Goal: Information Seeking & Learning: Learn about a topic

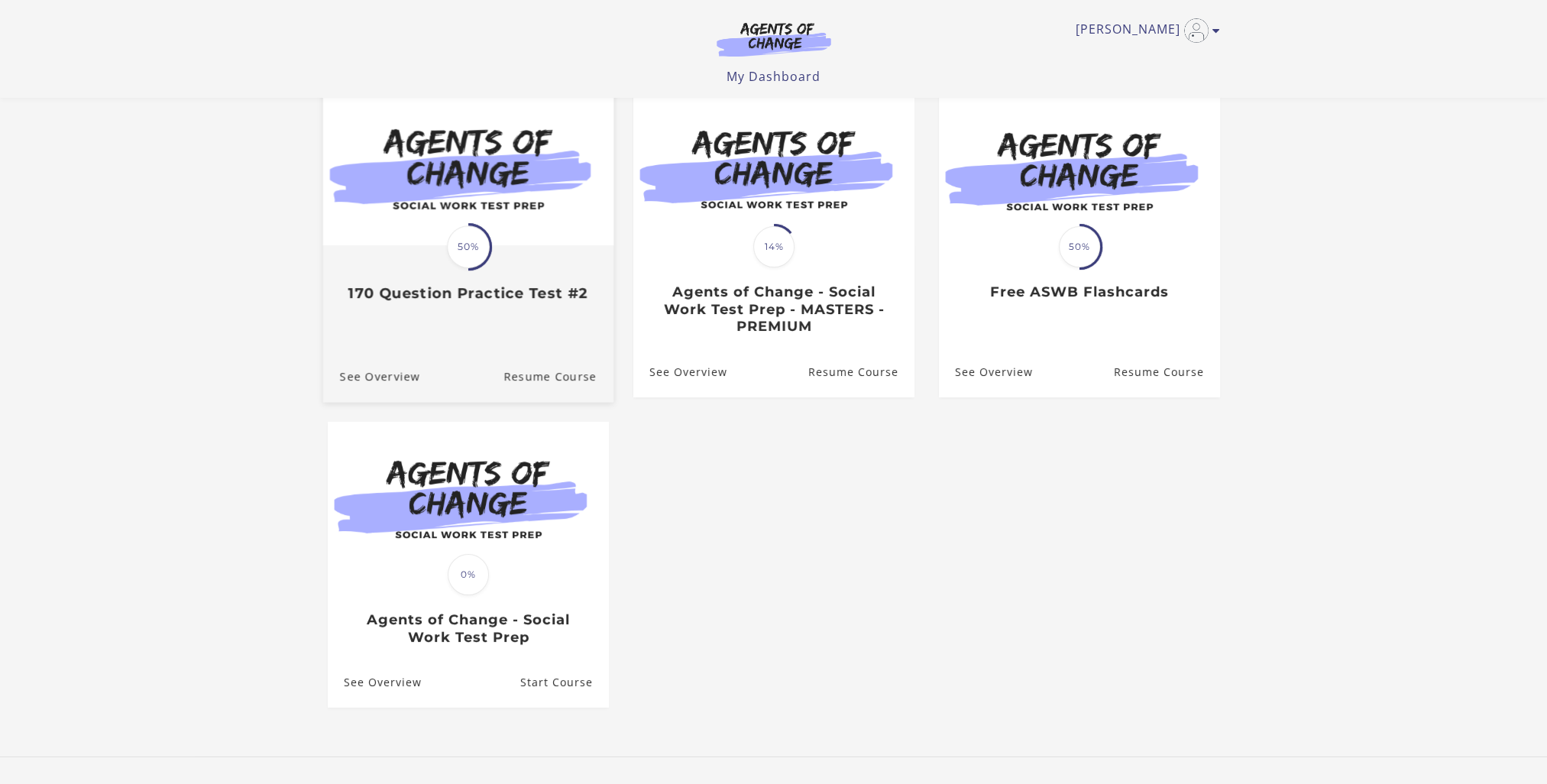
scroll to position [228, 0]
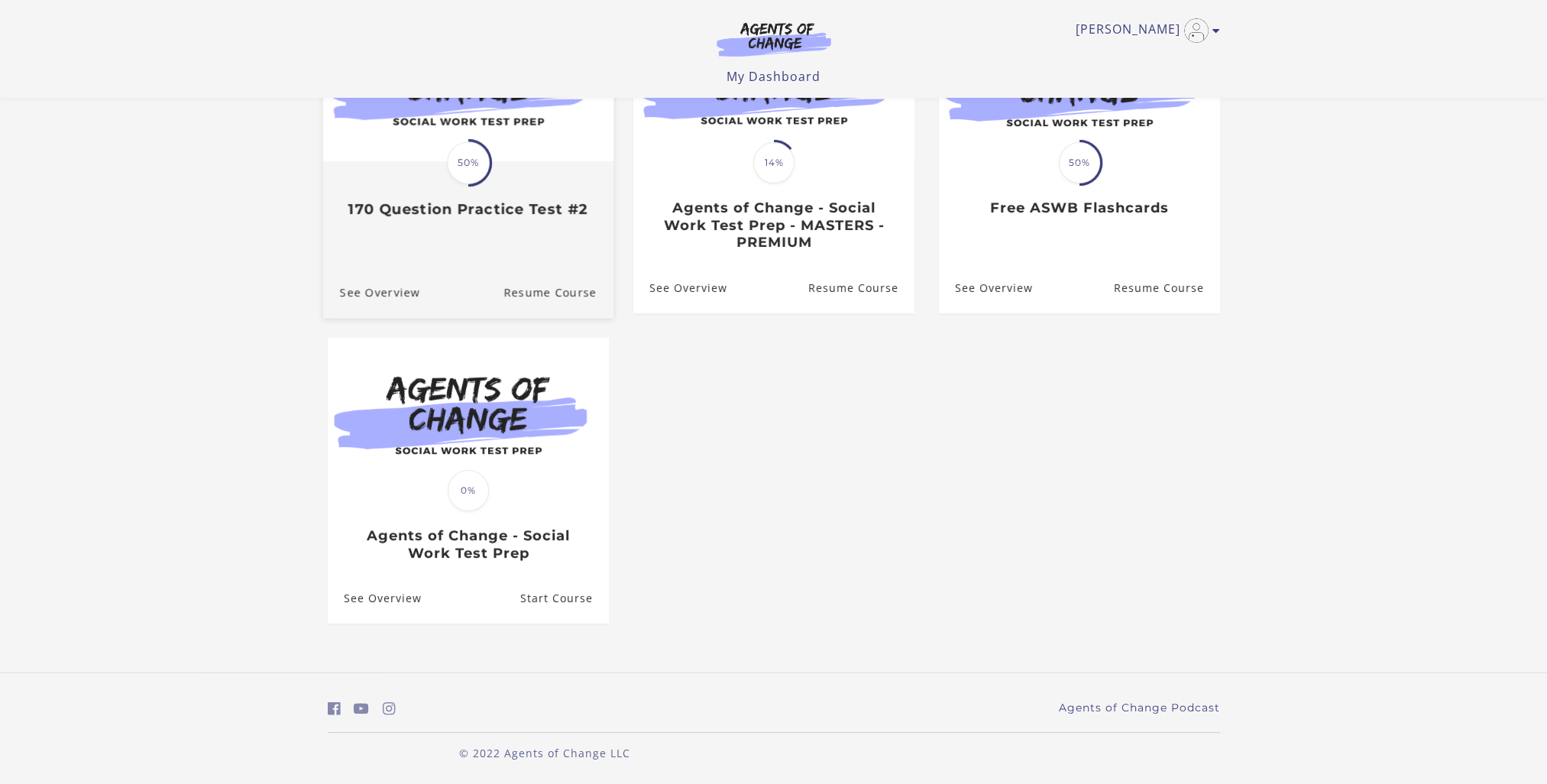
click at [475, 222] on link "Translation missing: en.liquid.partials.dashboard_course_card.progress_descript…" at bounding box center [467, 118] width 290 height 226
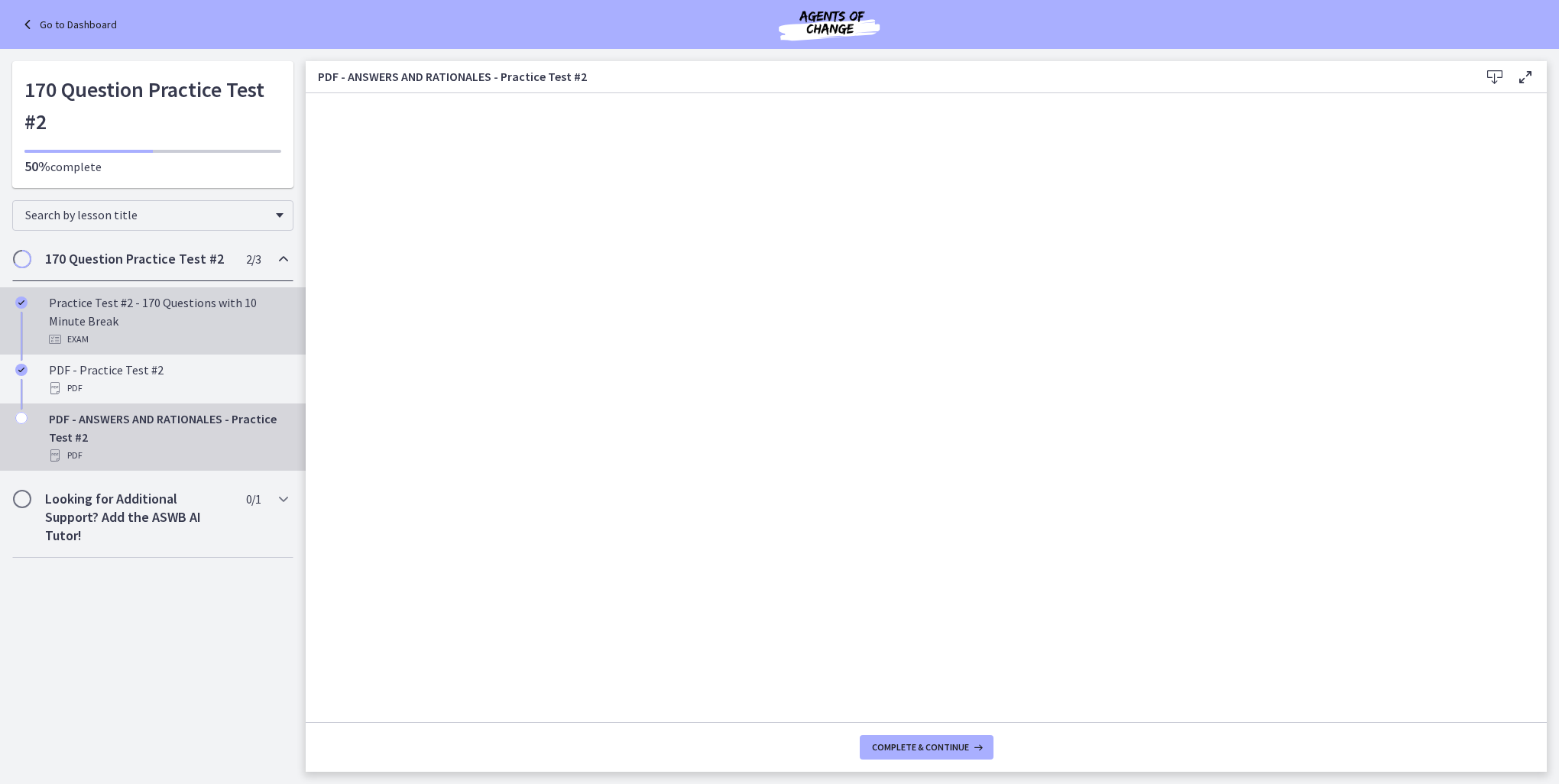
click at [177, 289] on link "Practice Test #2 - 170 Questions with 10 Minute Break Exam" at bounding box center [153, 321] width 305 height 67
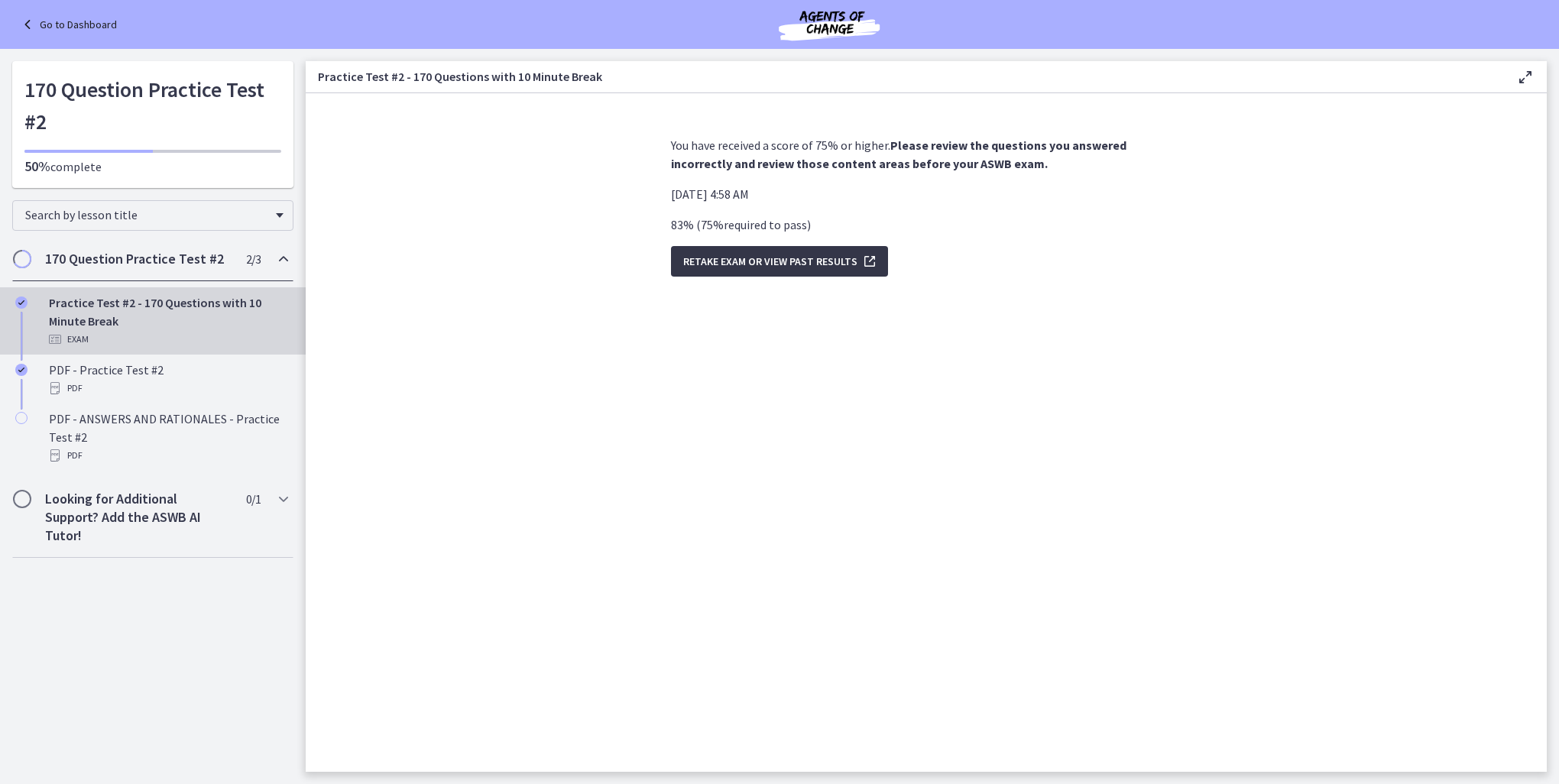
click at [724, 268] on span "Retake Exam OR View Past Results" at bounding box center [770, 261] width 174 height 19
click at [740, 262] on span "Retake Exam OR View Past Results" at bounding box center [770, 261] width 174 height 19
click at [834, 259] on span "Retake Exam OR View Past Results" at bounding box center [770, 261] width 174 height 19
click at [865, 258] on icon "submit" at bounding box center [868, 261] width 21 height 19
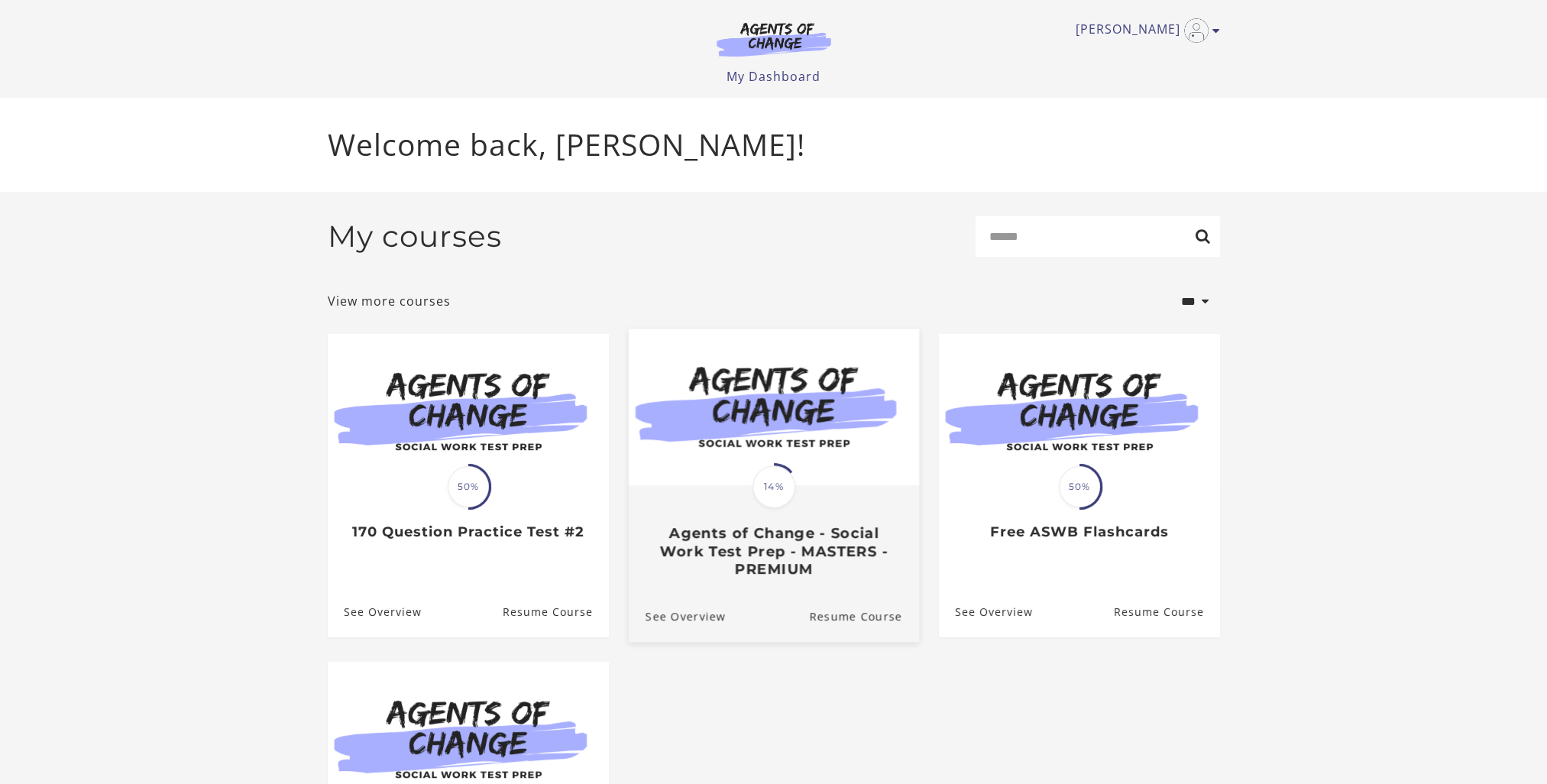
click at [742, 487] on div at bounding box center [773, 408] width 290 height 158
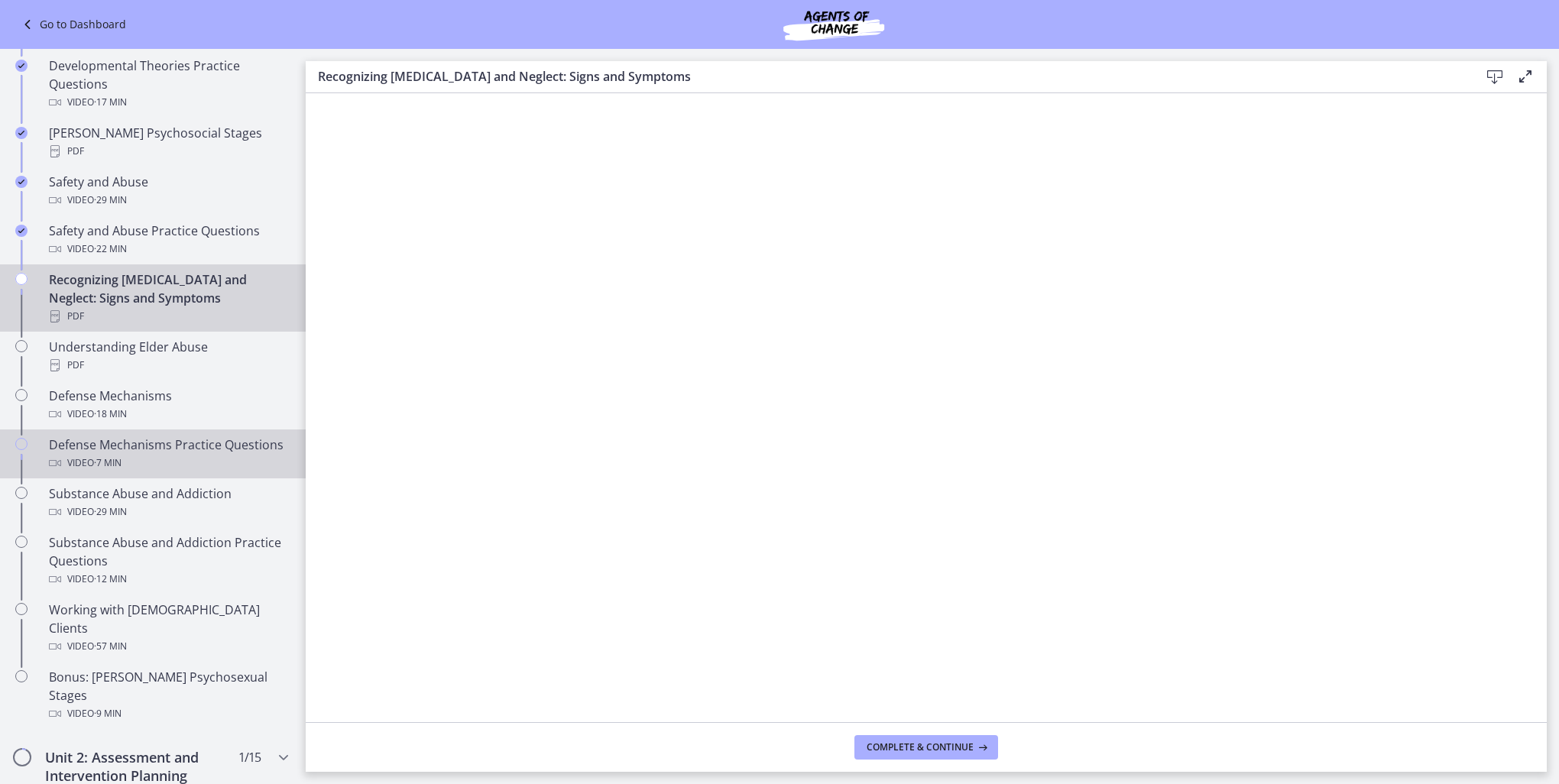
scroll to position [840, 0]
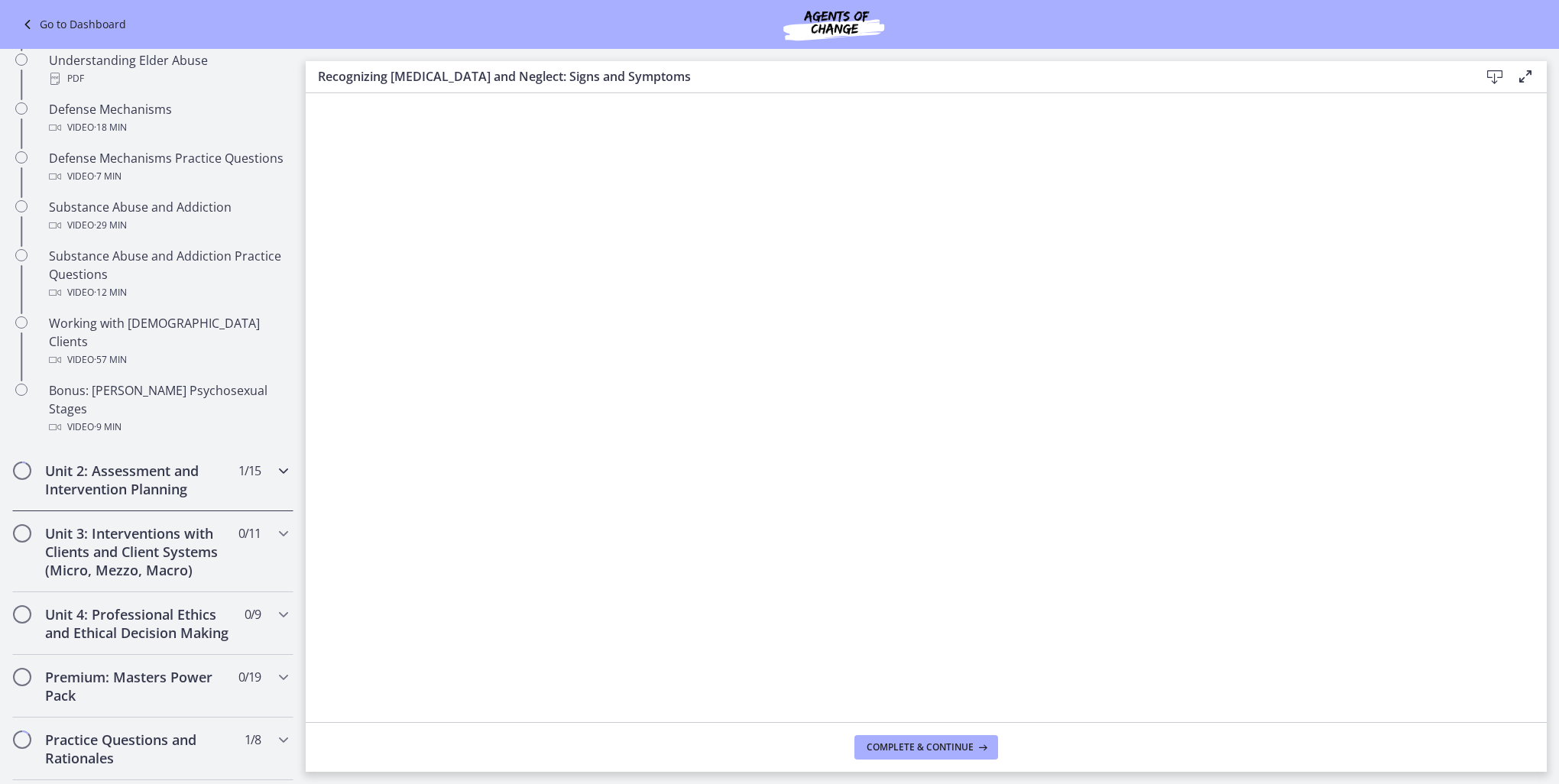
click at [274, 461] on icon "Chapters" at bounding box center [283, 470] width 19 height 19
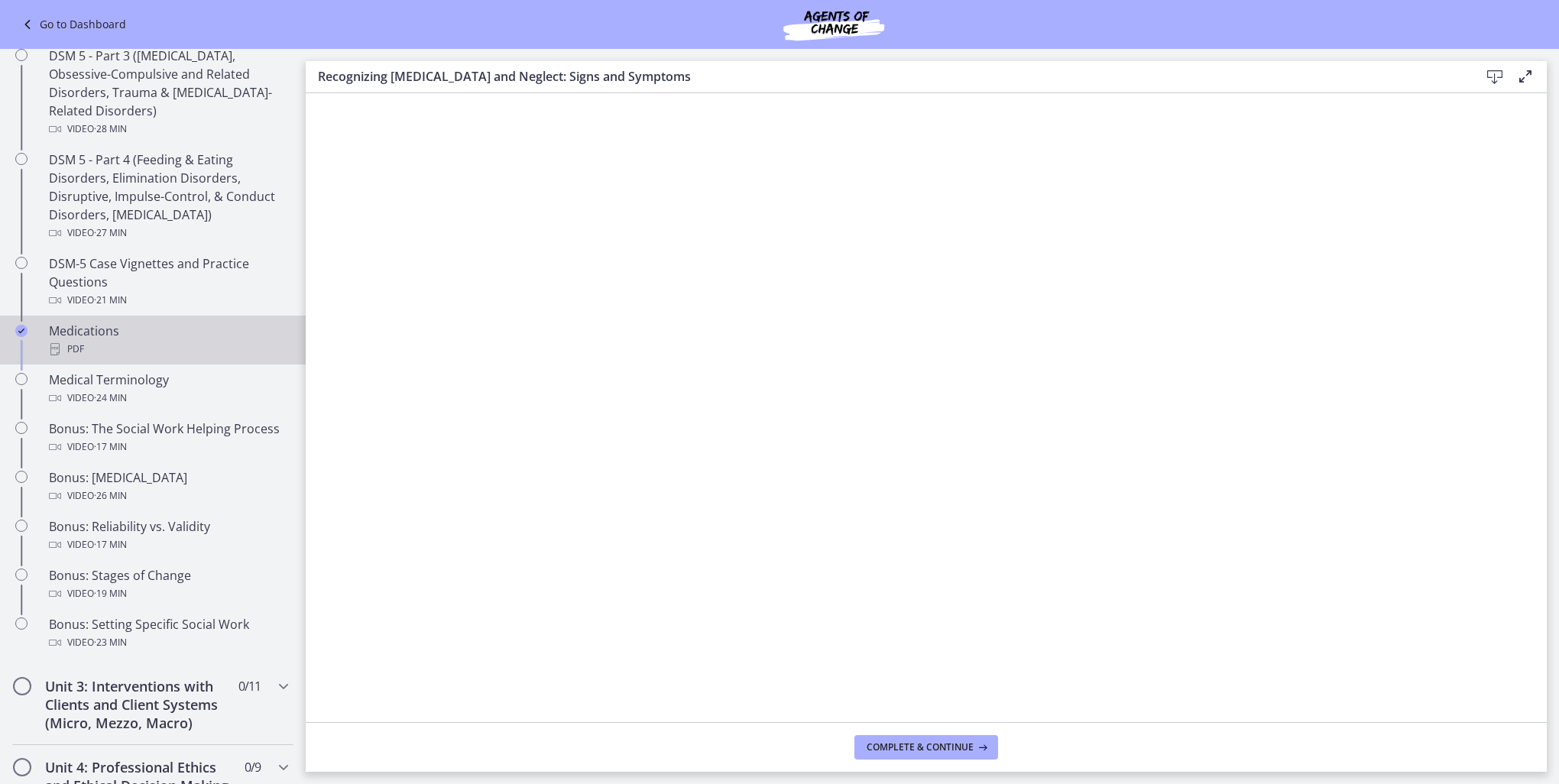
click at [101, 330] on div "Medications PDF" at bounding box center [168, 340] width 239 height 36
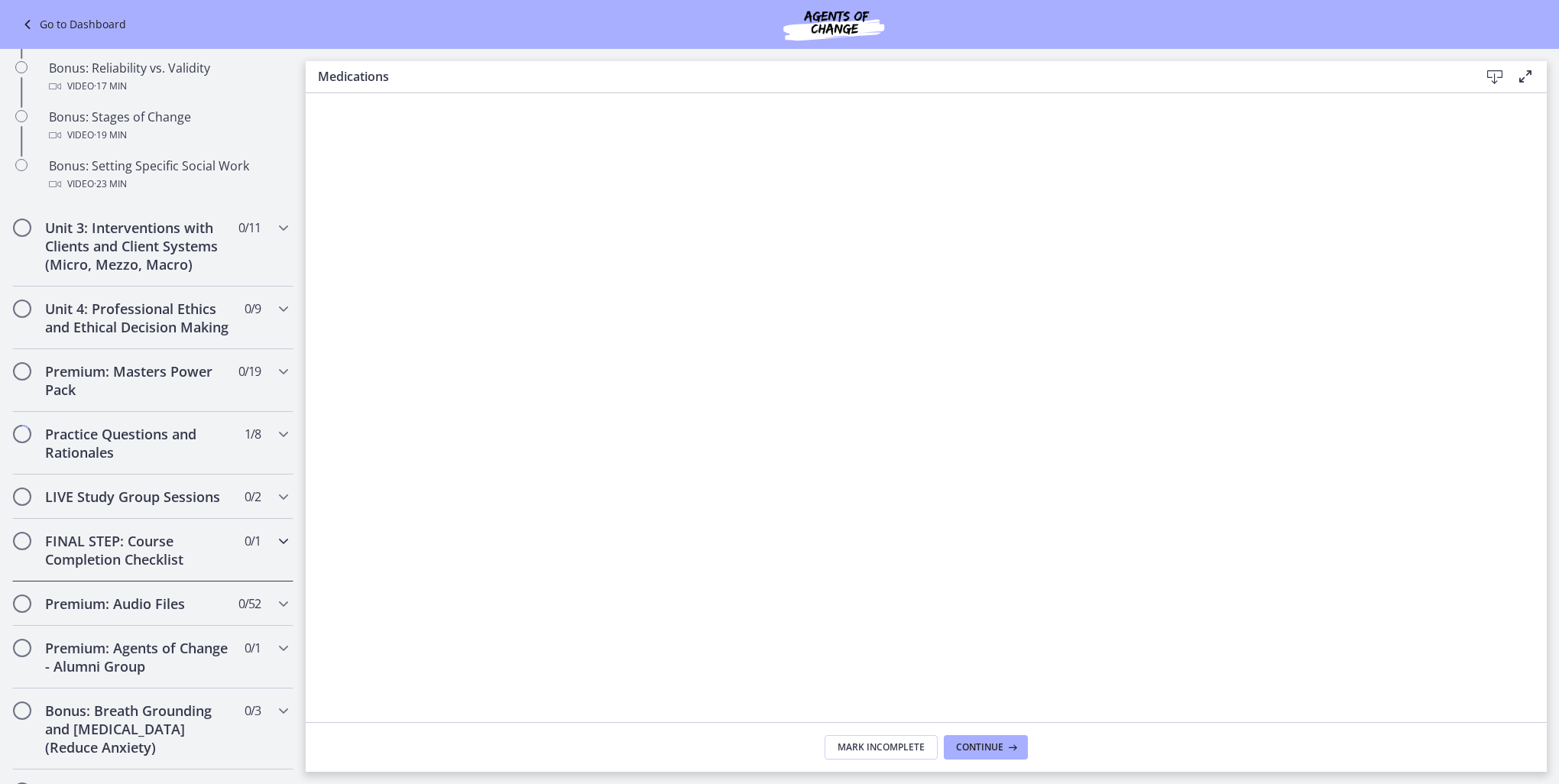
scroll to position [1459, 0]
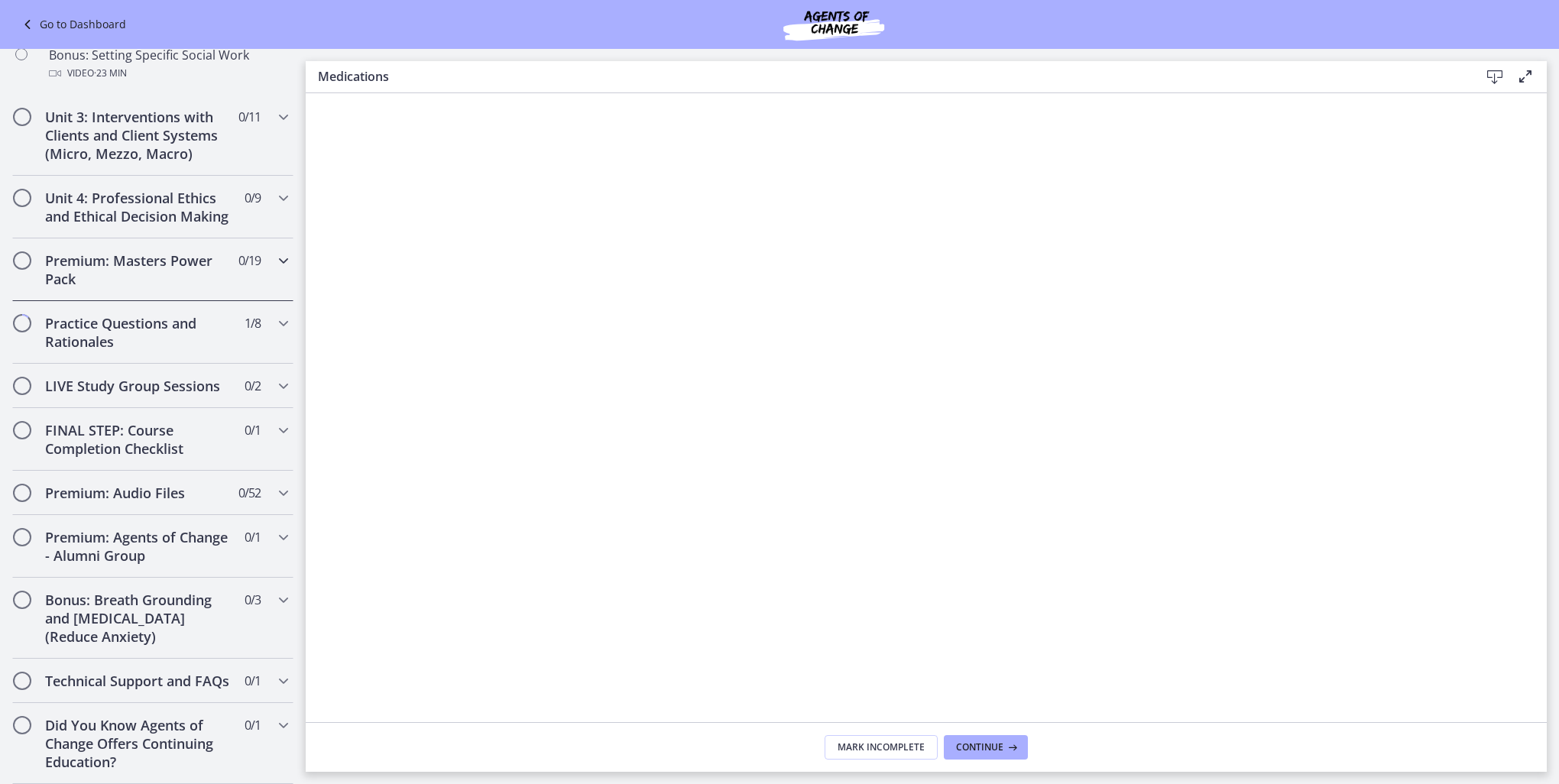
click at [275, 251] on icon "Chapters" at bounding box center [283, 260] width 19 height 19
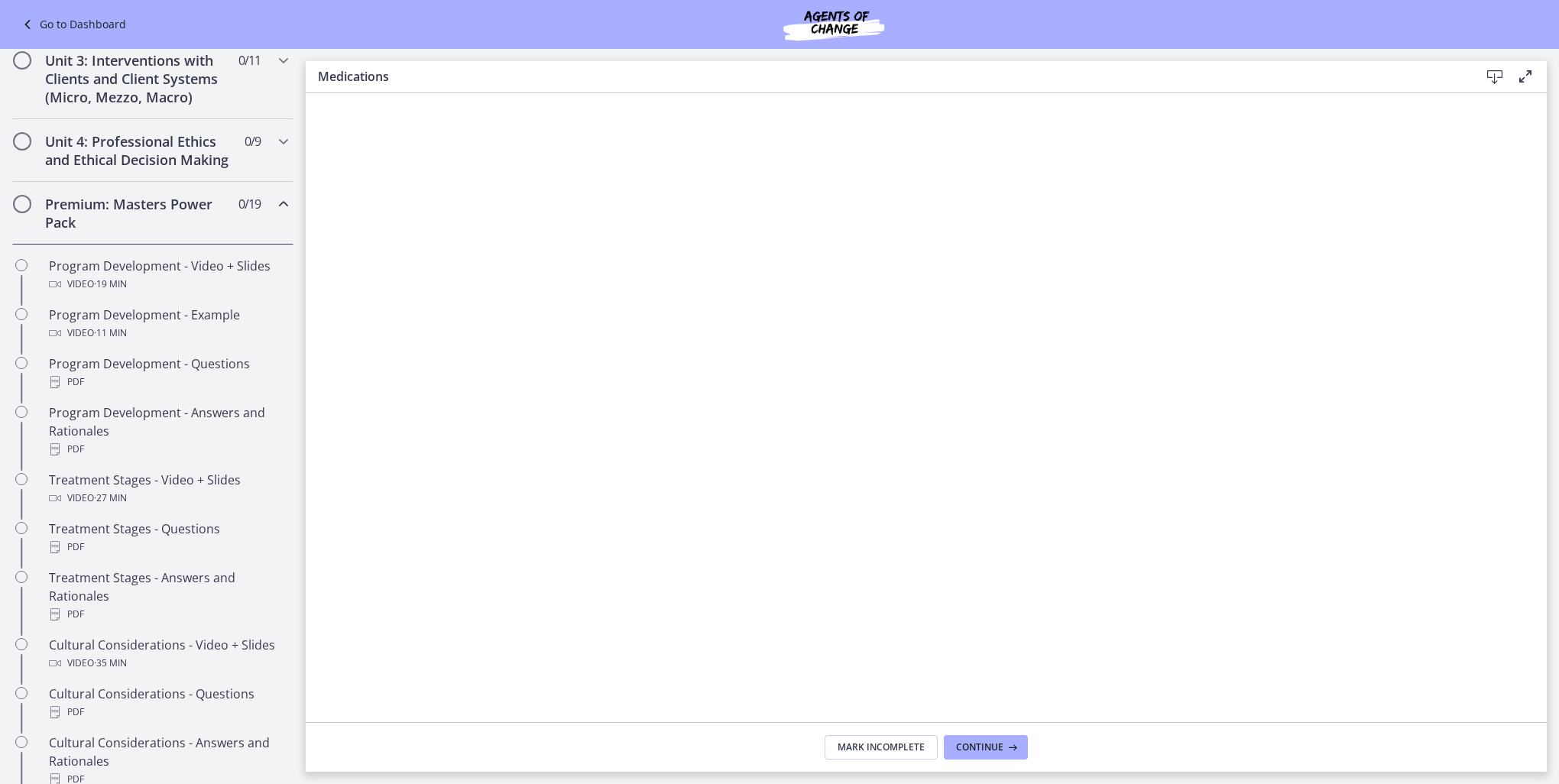
click at [274, 245] on div "Premium: Masters Power Pack 0 / 19 Completed" at bounding box center [153, 213] width 281 height 63
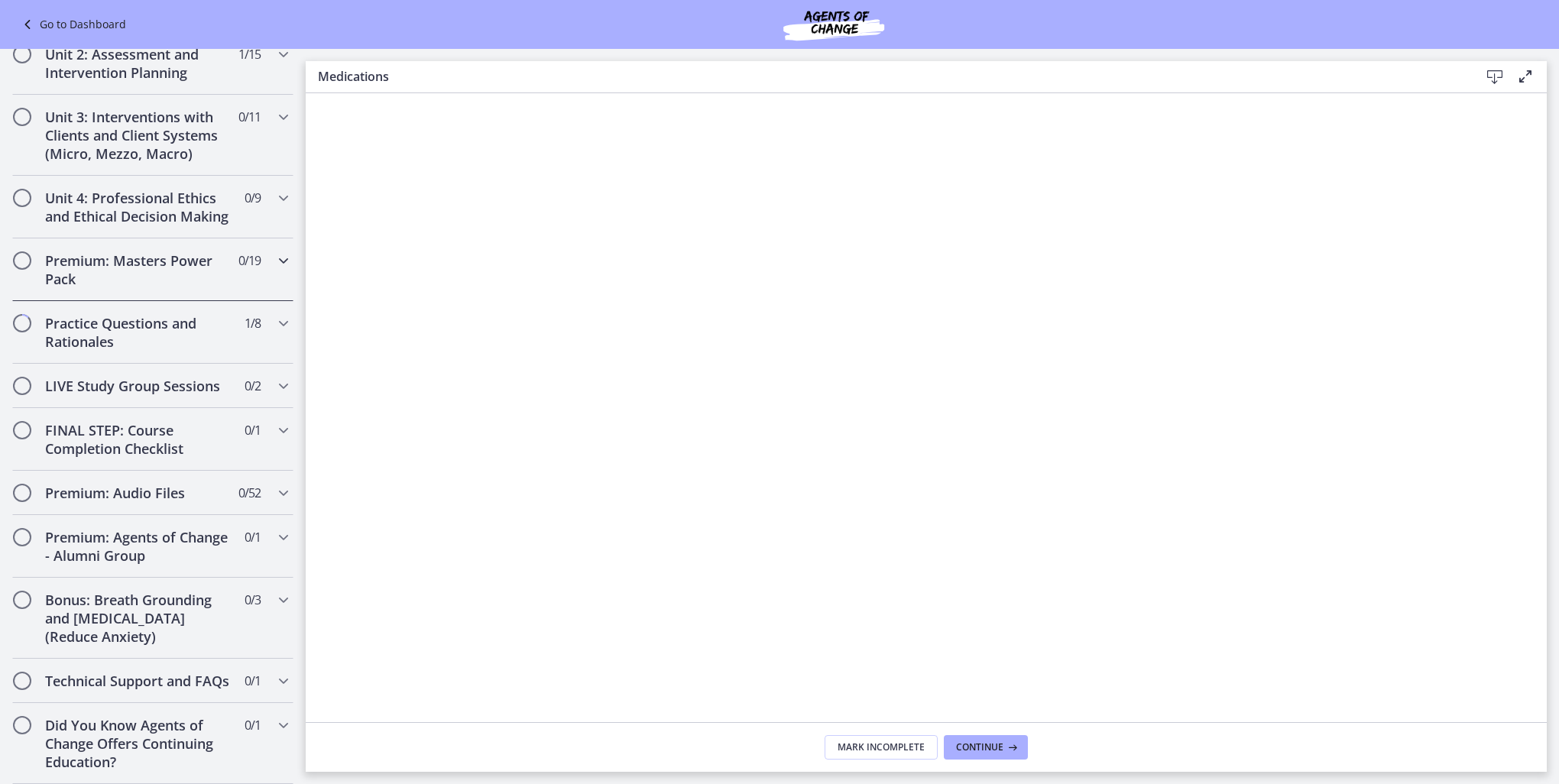
scroll to position [512, 0]
click at [274, 314] on icon "Chapters" at bounding box center [283, 323] width 19 height 19
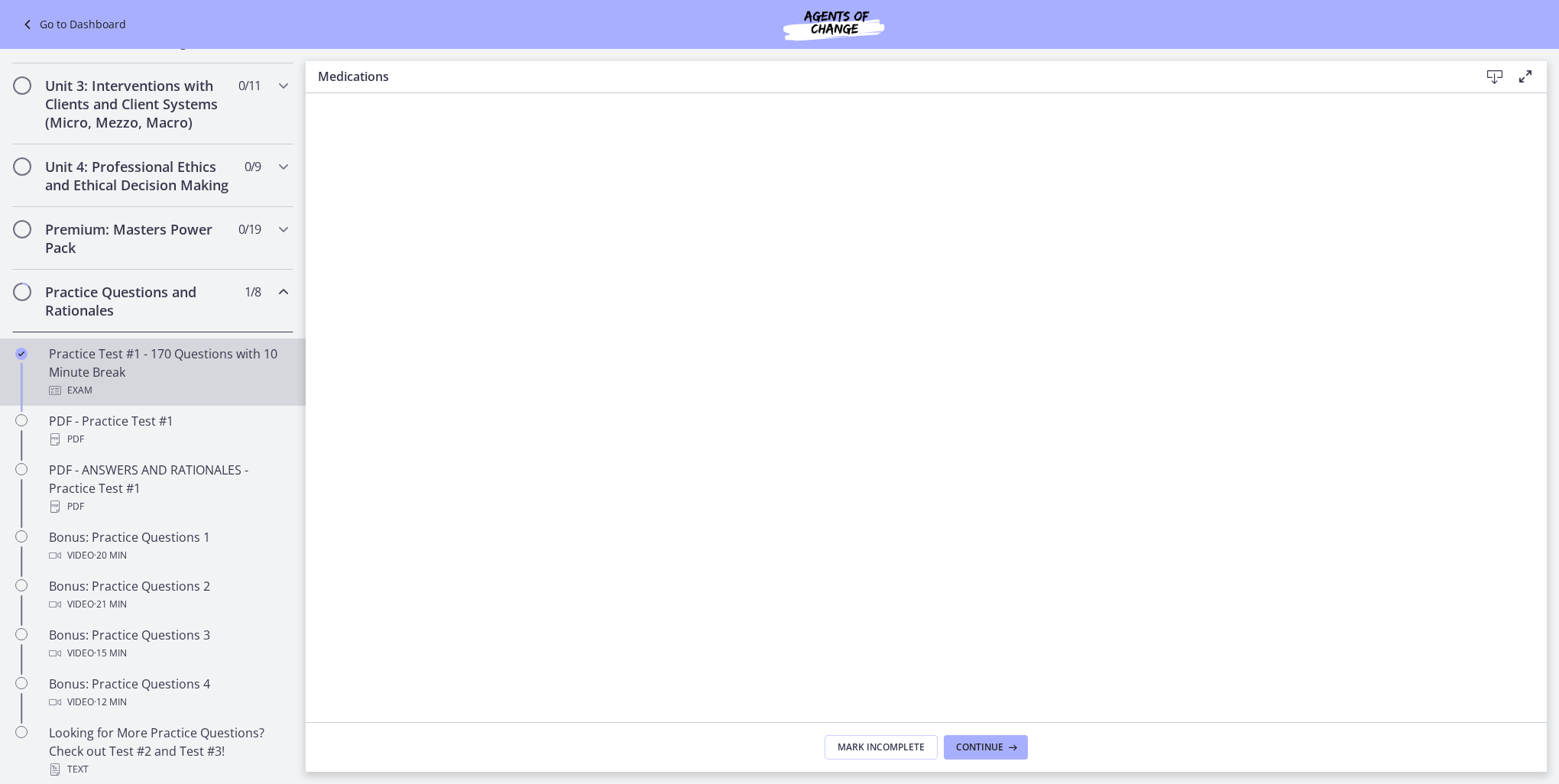
click at [202, 370] on div "Practice Test #1 - 170 Questions with 10 Minute Break Exam" at bounding box center [168, 372] width 239 height 55
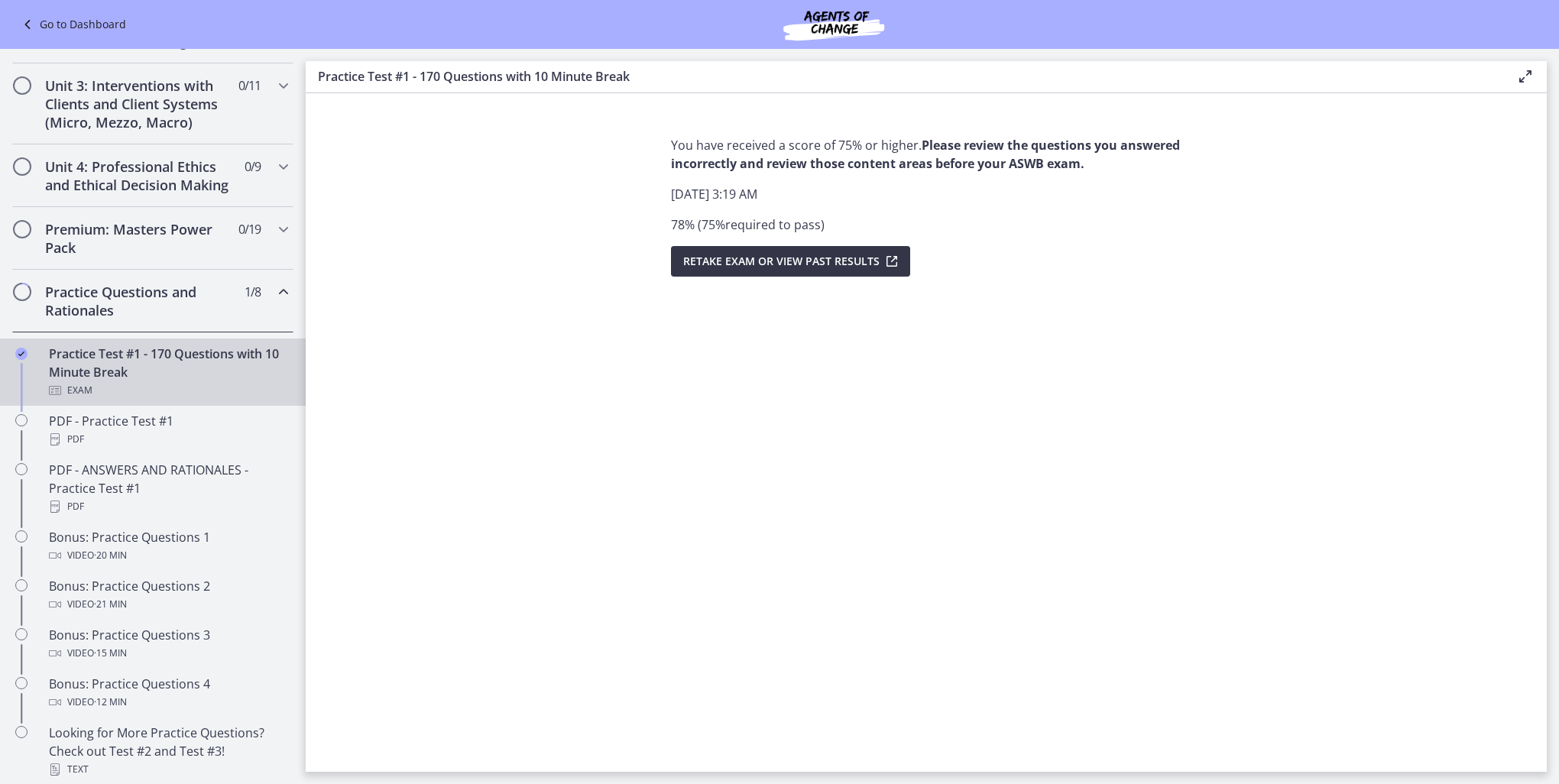
click at [722, 263] on span "Retake Exam OR View Past Results" at bounding box center [781, 261] width 196 height 19
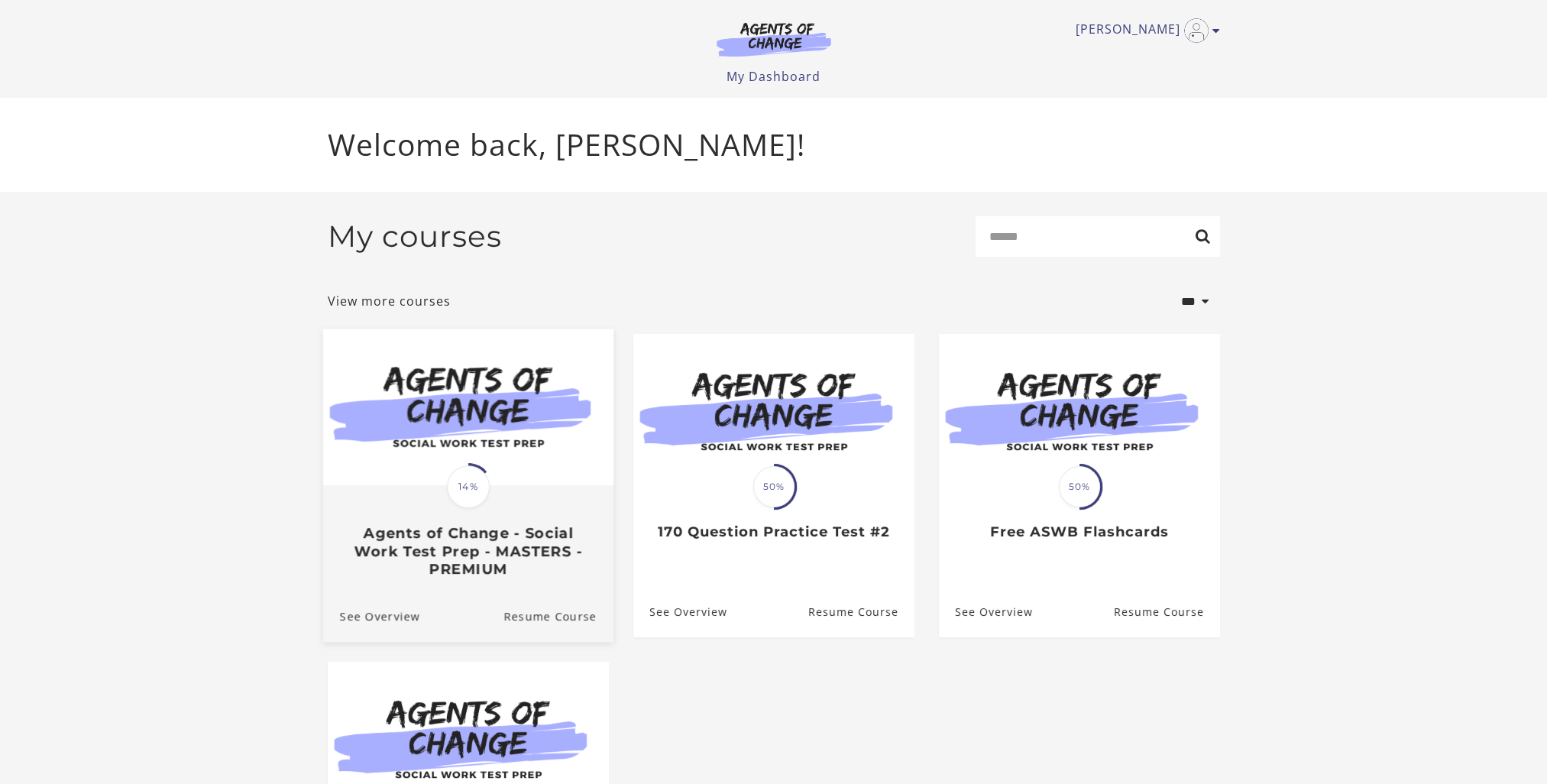
click at [480, 506] on span "14%" at bounding box center [468, 486] width 43 height 43
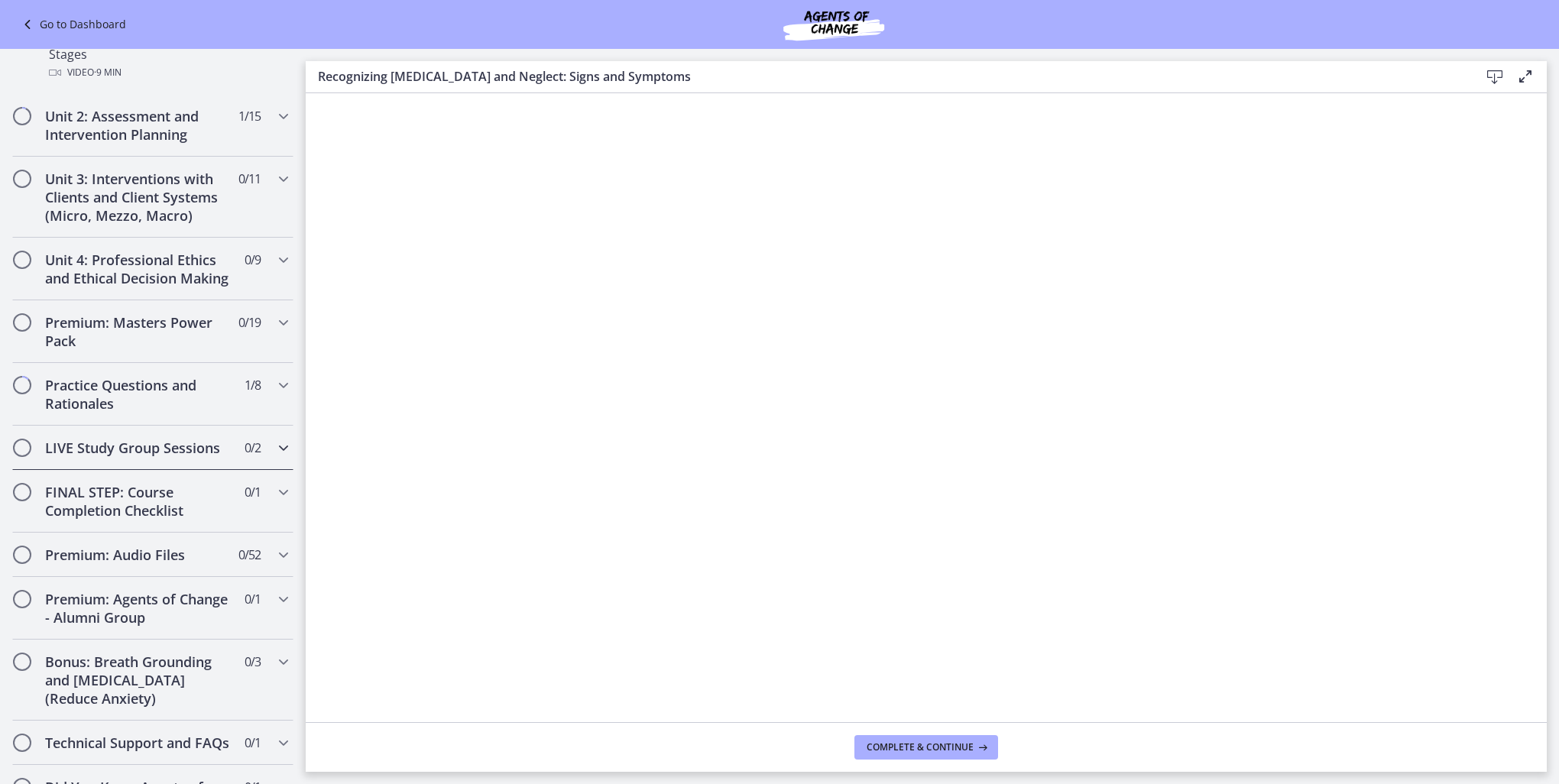
scroll to position [1251, 0]
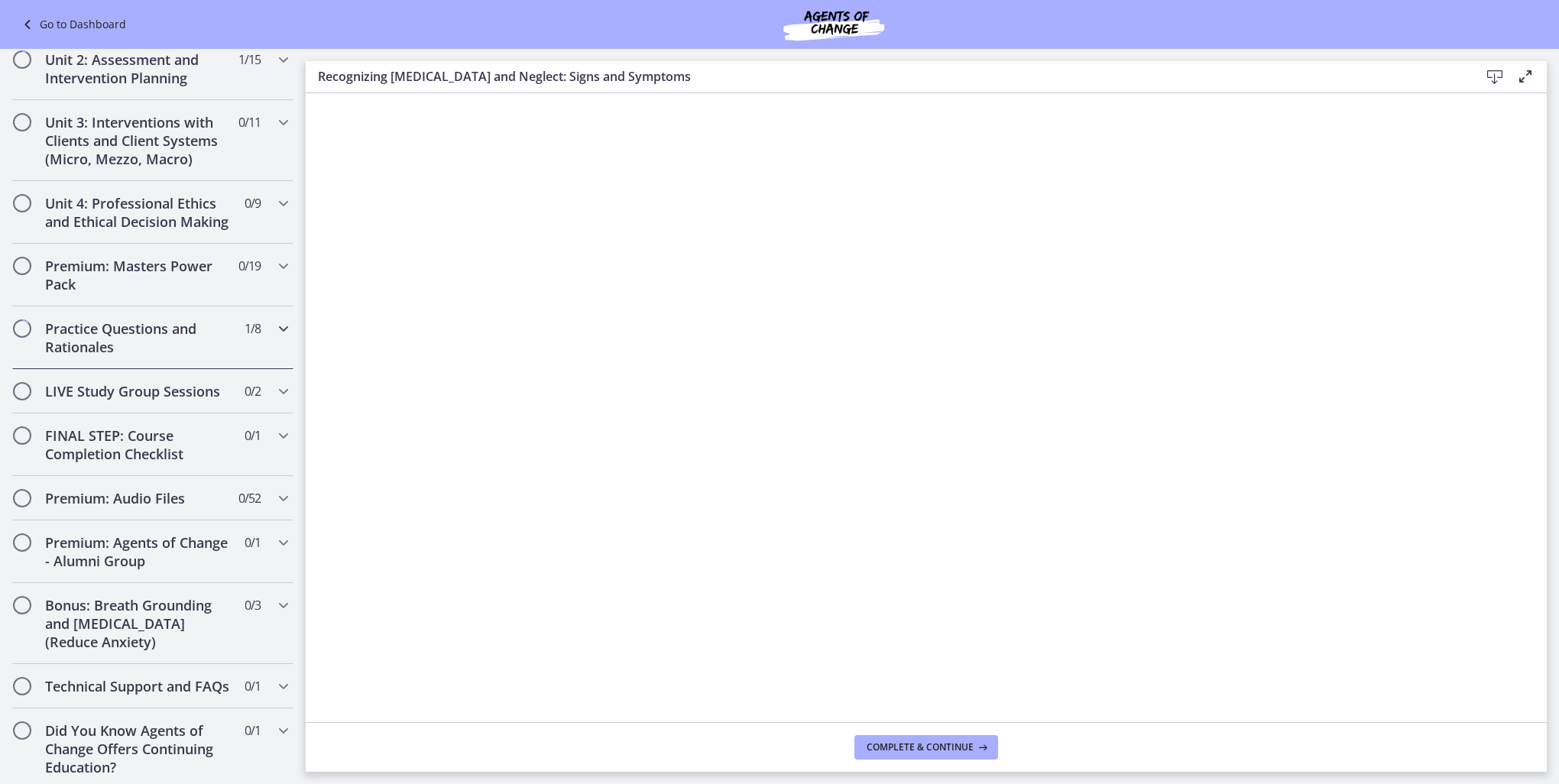
click at [183, 319] on h2 "Practice Questions and Rationales" at bounding box center [138, 337] width 186 height 36
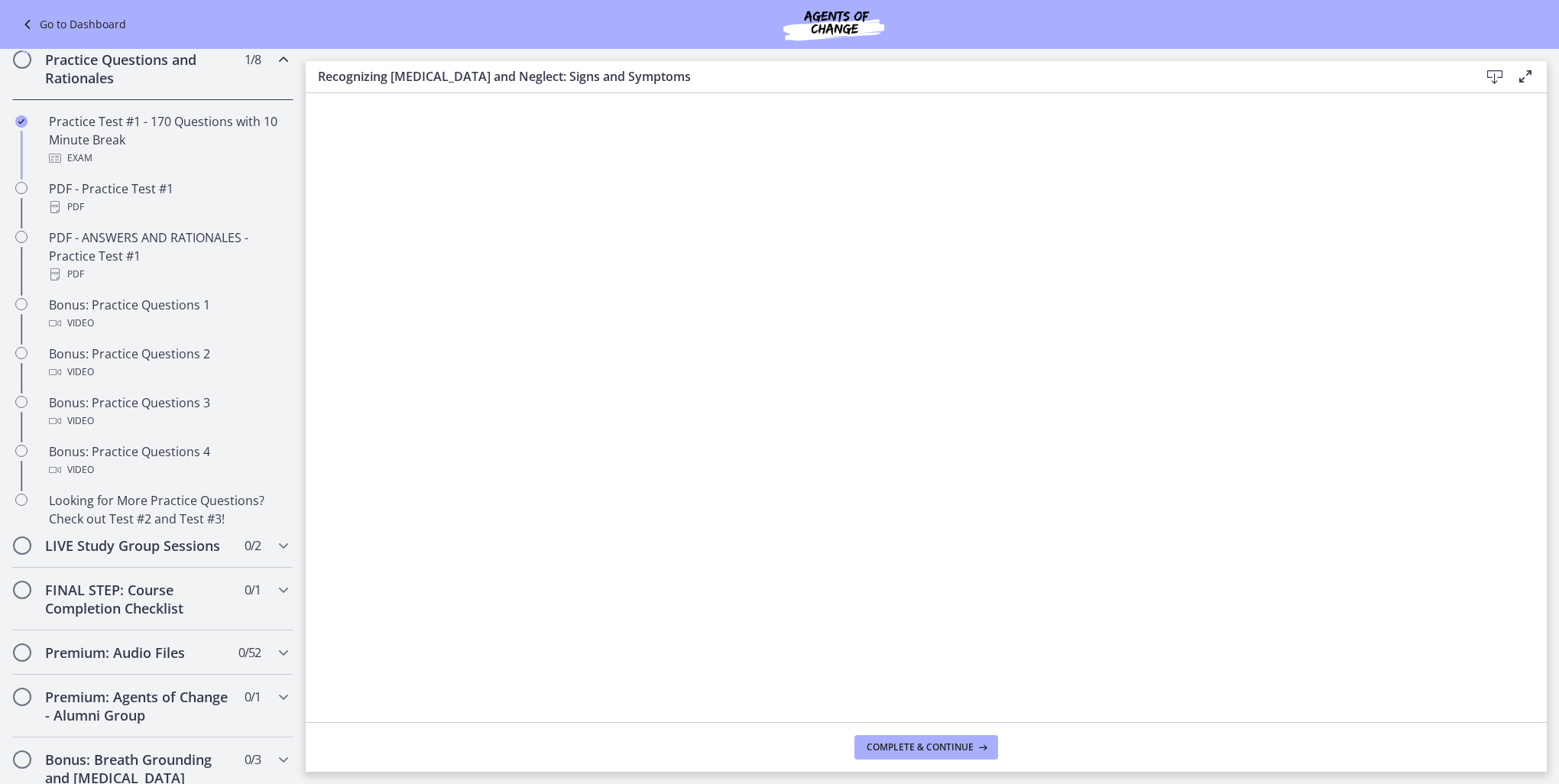
scroll to position [512, 0]
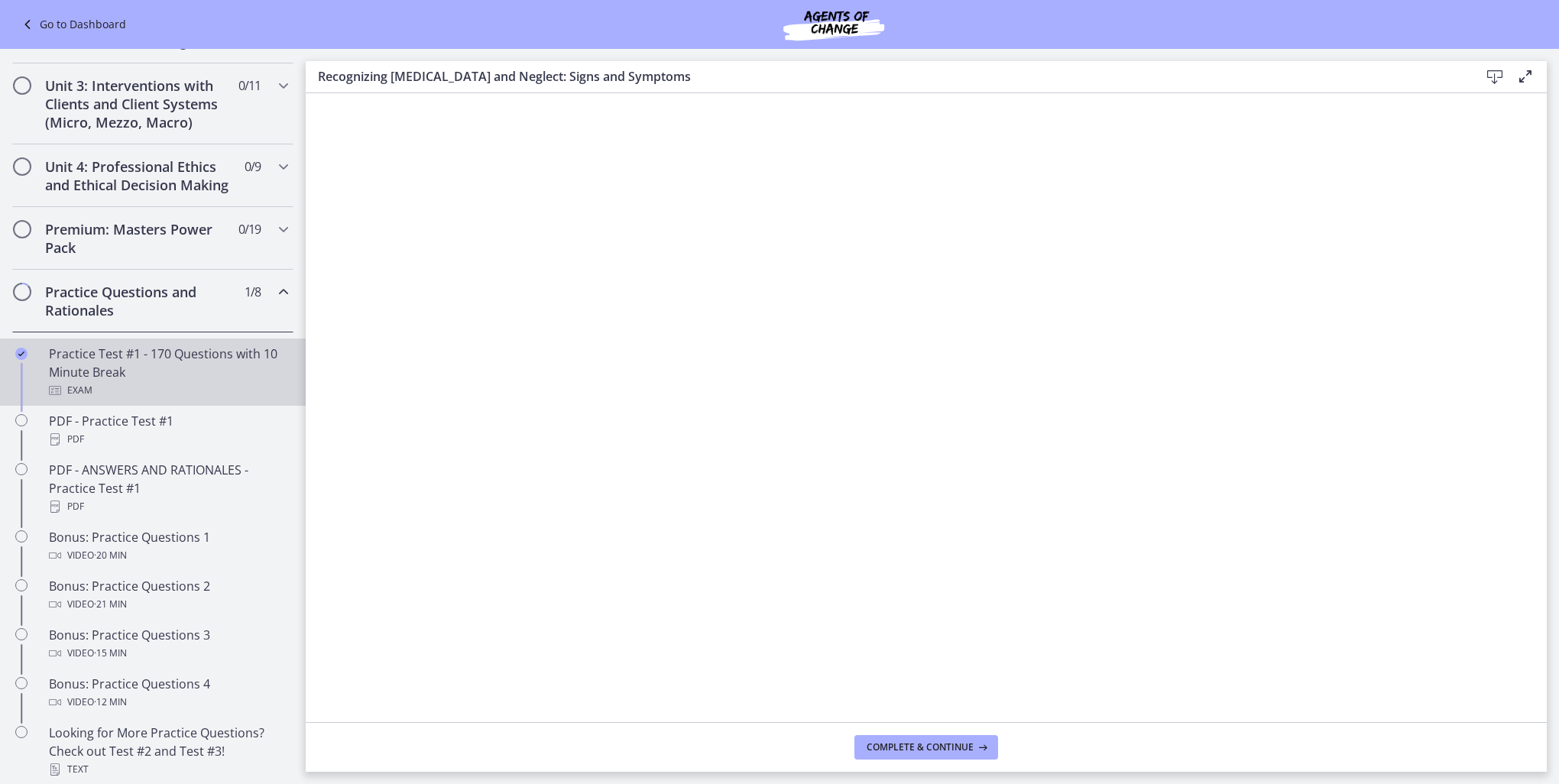
click at [138, 372] on div "Practice Test #1 - 170 Questions with 10 Minute Break Exam" at bounding box center [168, 372] width 239 height 55
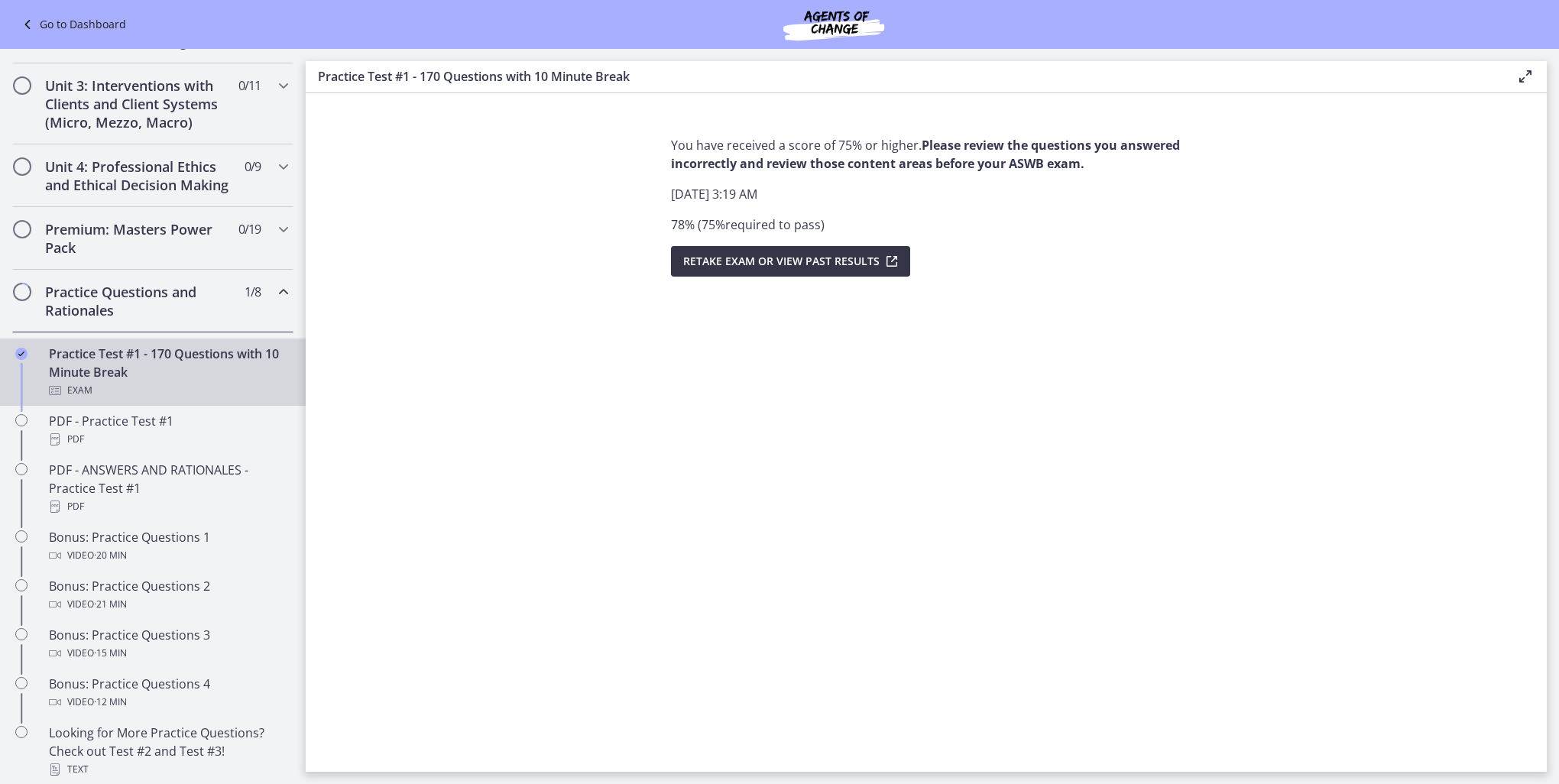
click at [817, 258] on span "Retake Exam OR View Past Results" at bounding box center [781, 261] width 196 height 19
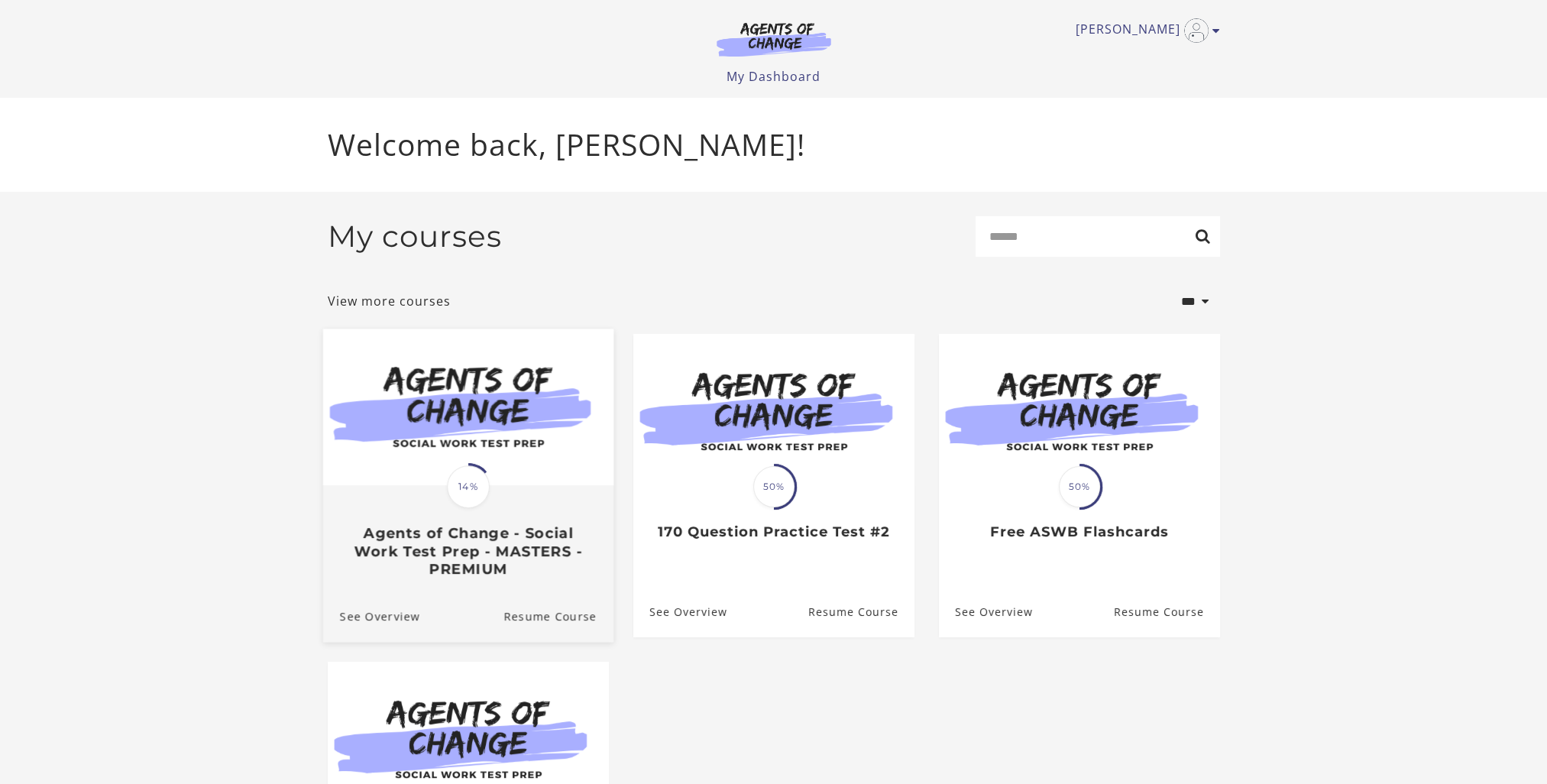
click at [470, 396] on img at bounding box center [467, 407] width 290 height 157
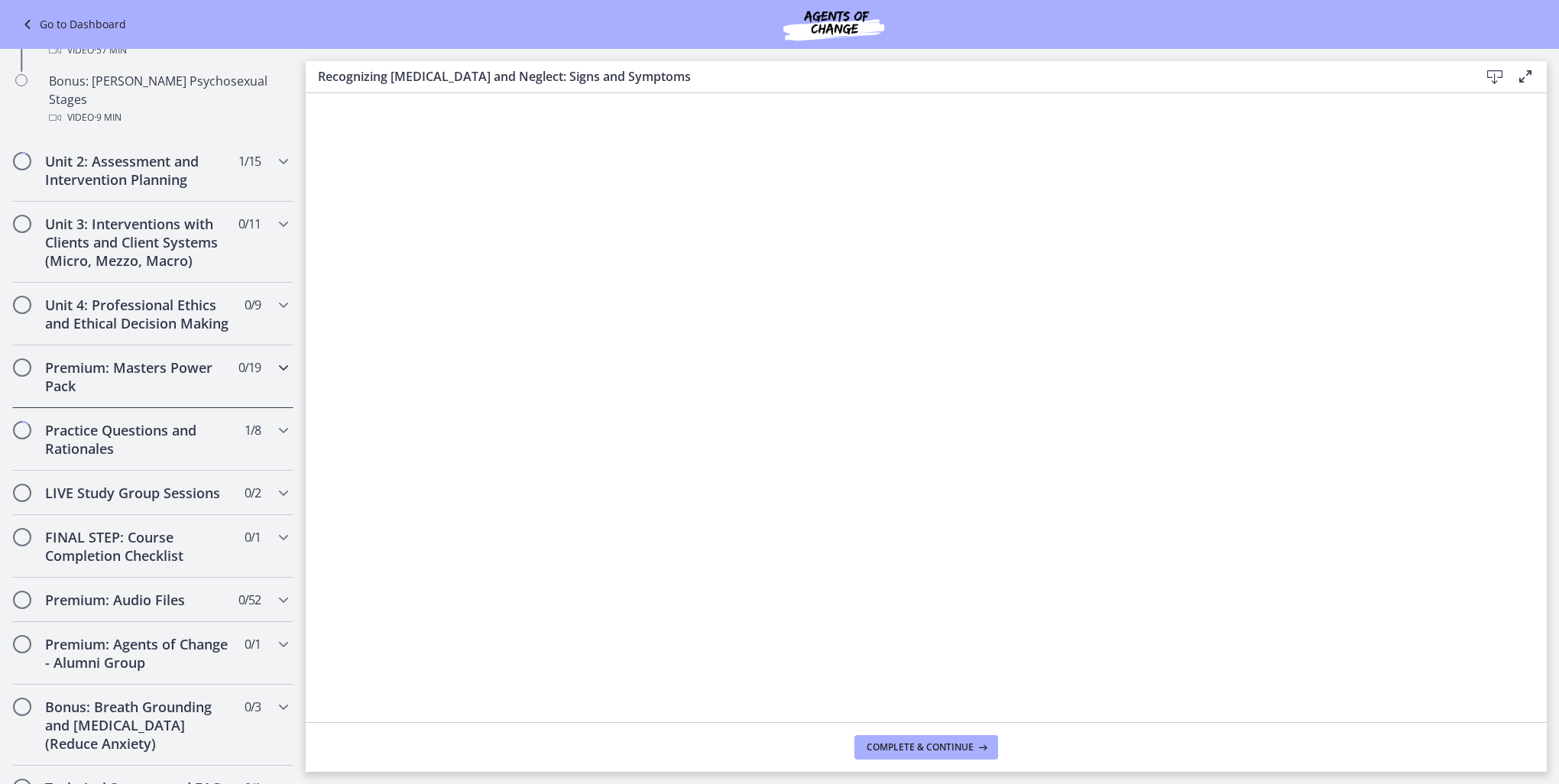
scroll to position [1022, 0]
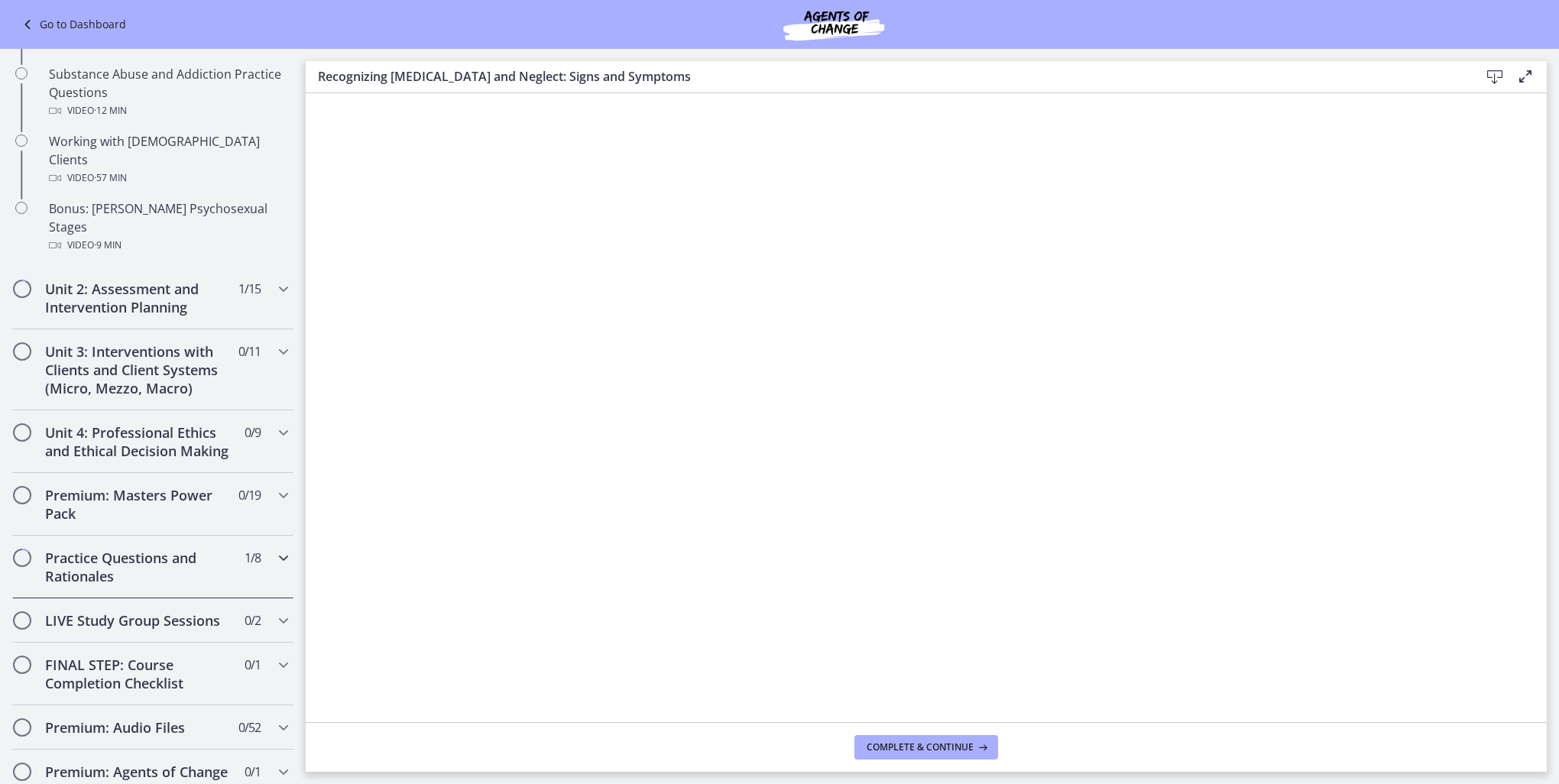
click at [140, 548] on h2 "Practice Questions and Rationales" at bounding box center [138, 566] width 186 height 36
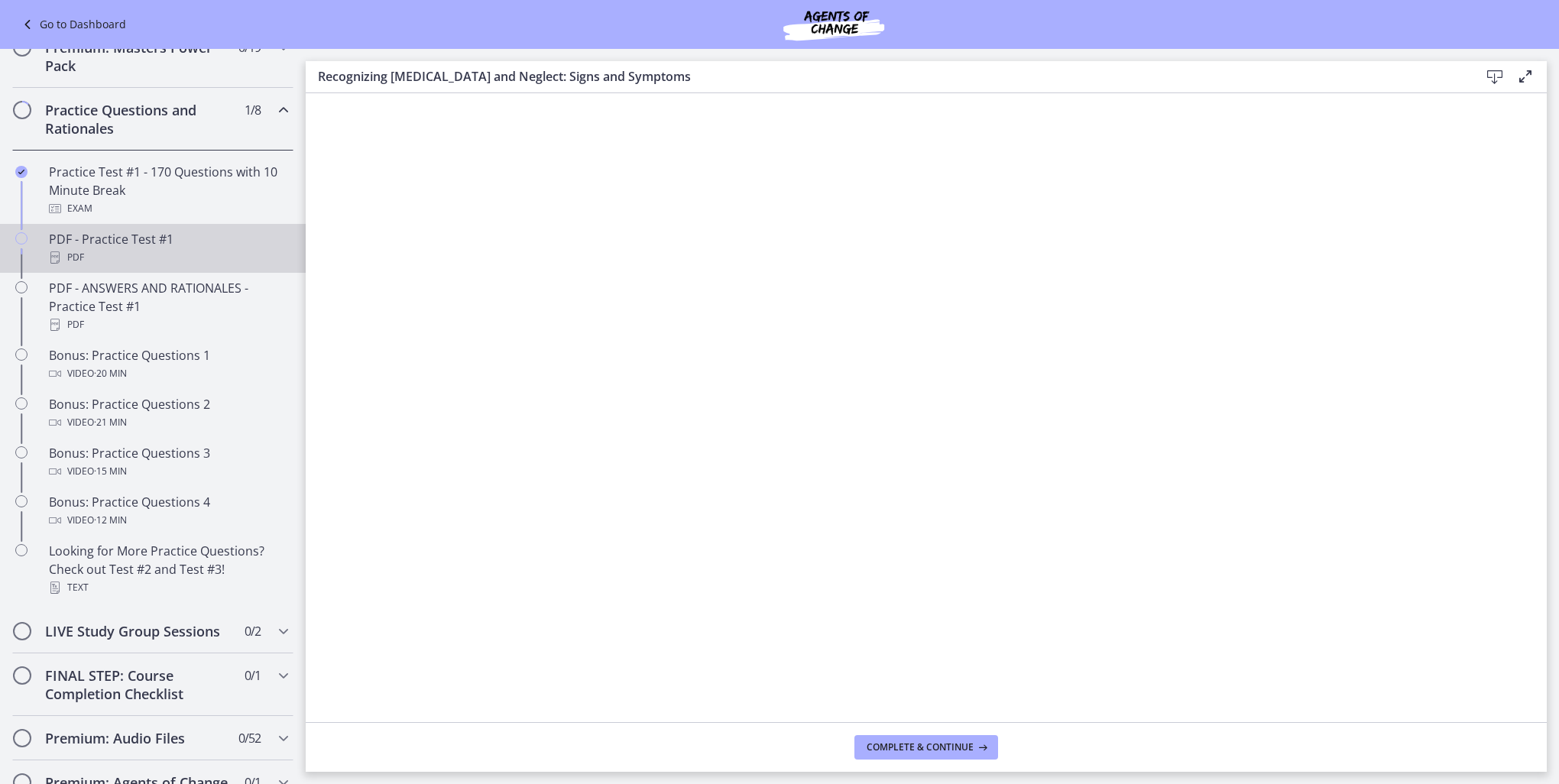
scroll to position [664, 0]
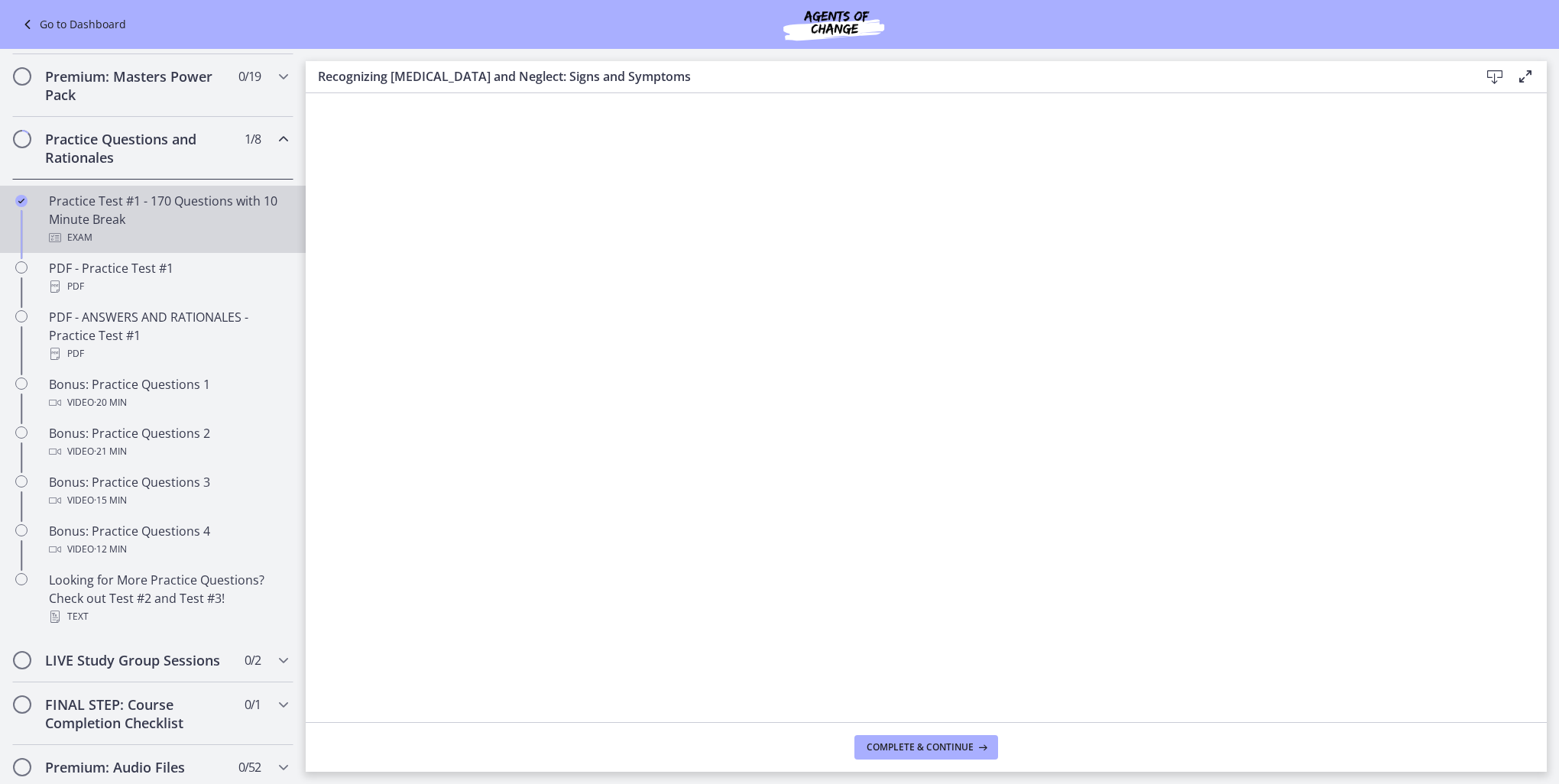
click at [122, 209] on div "Practice Test #1 - 170 Questions with 10 Minute Break Exam" at bounding box center [168, 219] width 239 height 55
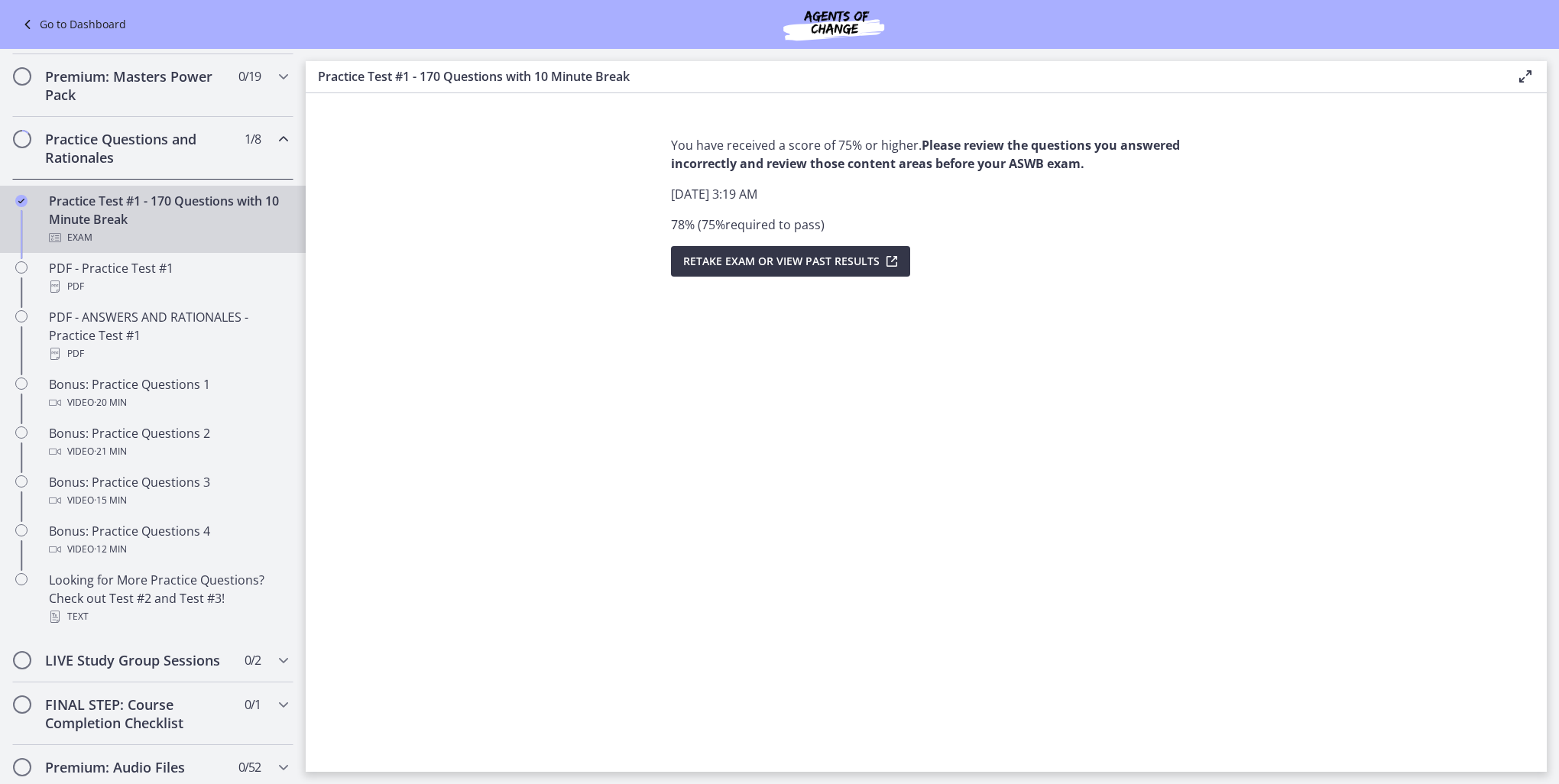
click at [720, 266] on span "Retake Exam OR View Past Results" at bounding box center [781, 261] width 196 height 19
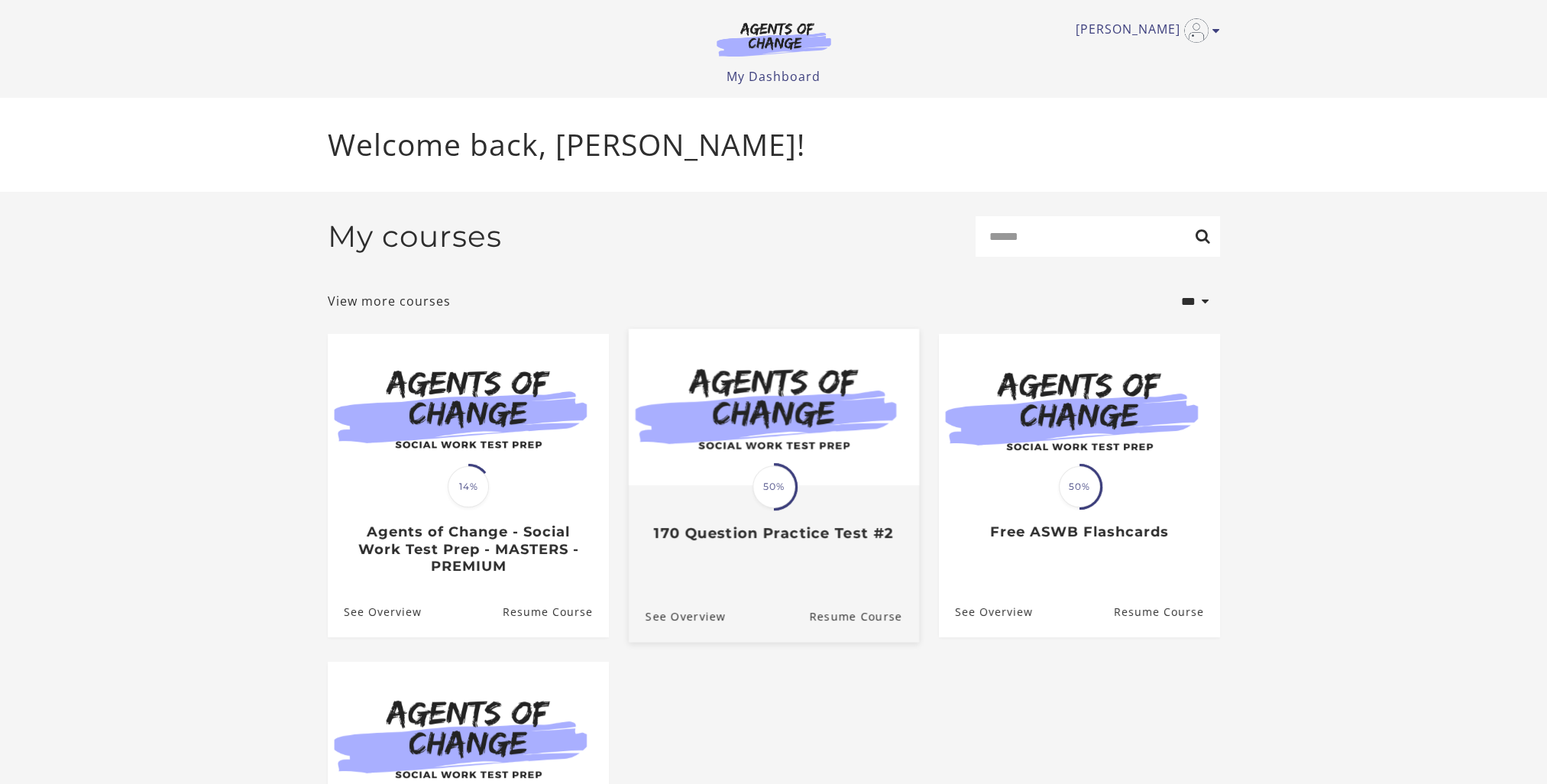
click at [791, 430] on img at bounding box center [773, 407] width 290 height 157
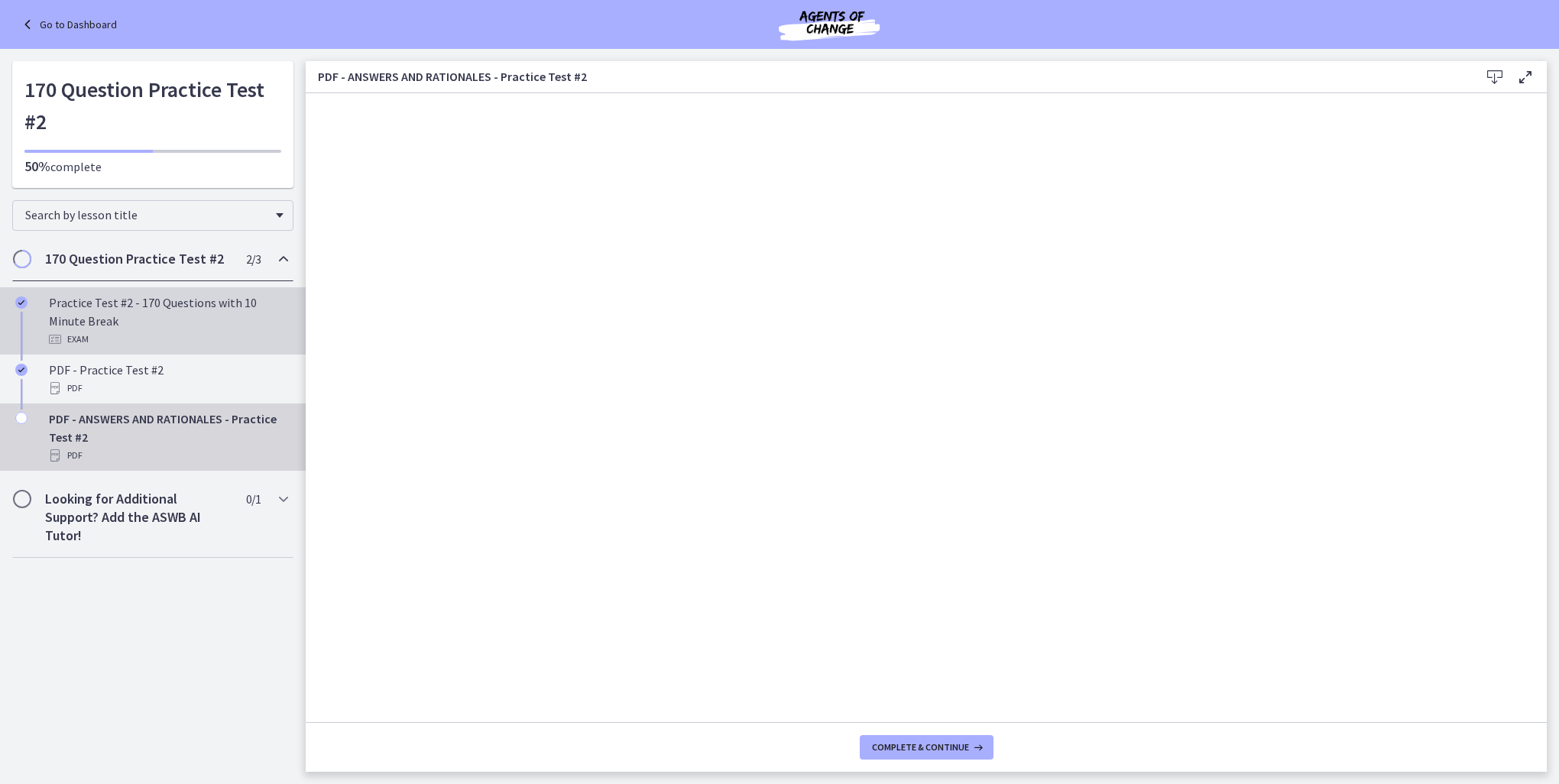
click at [135, 309] on div "Practice Test #2 - 170 Questions with 10 Minute Break Exam" at bounding box center [168, 321] width 239 height 55
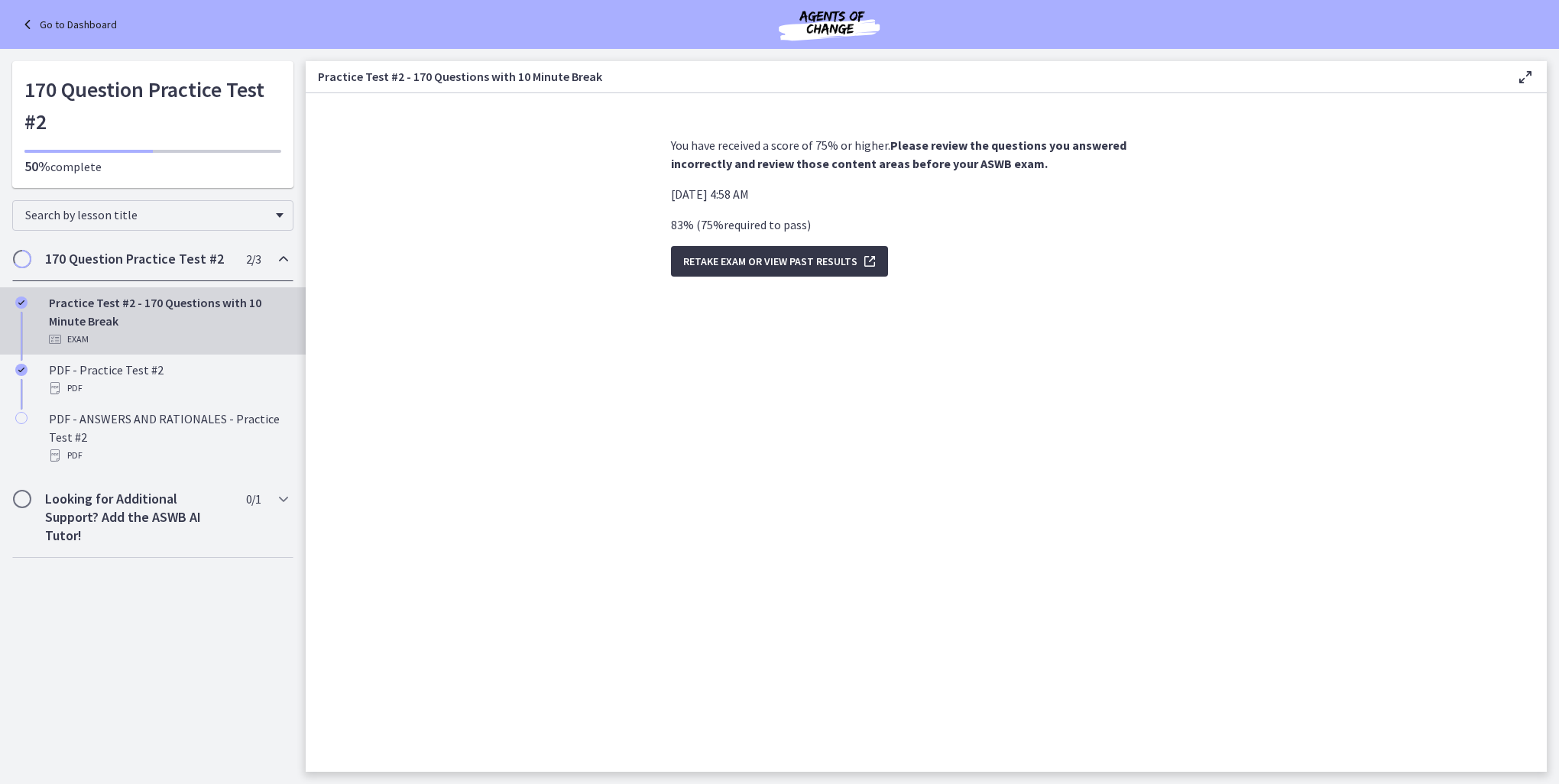
click at [734, 255] on span "Retake Exam OR View Past Results" at bounding box center [770, 261] width 174 height 19
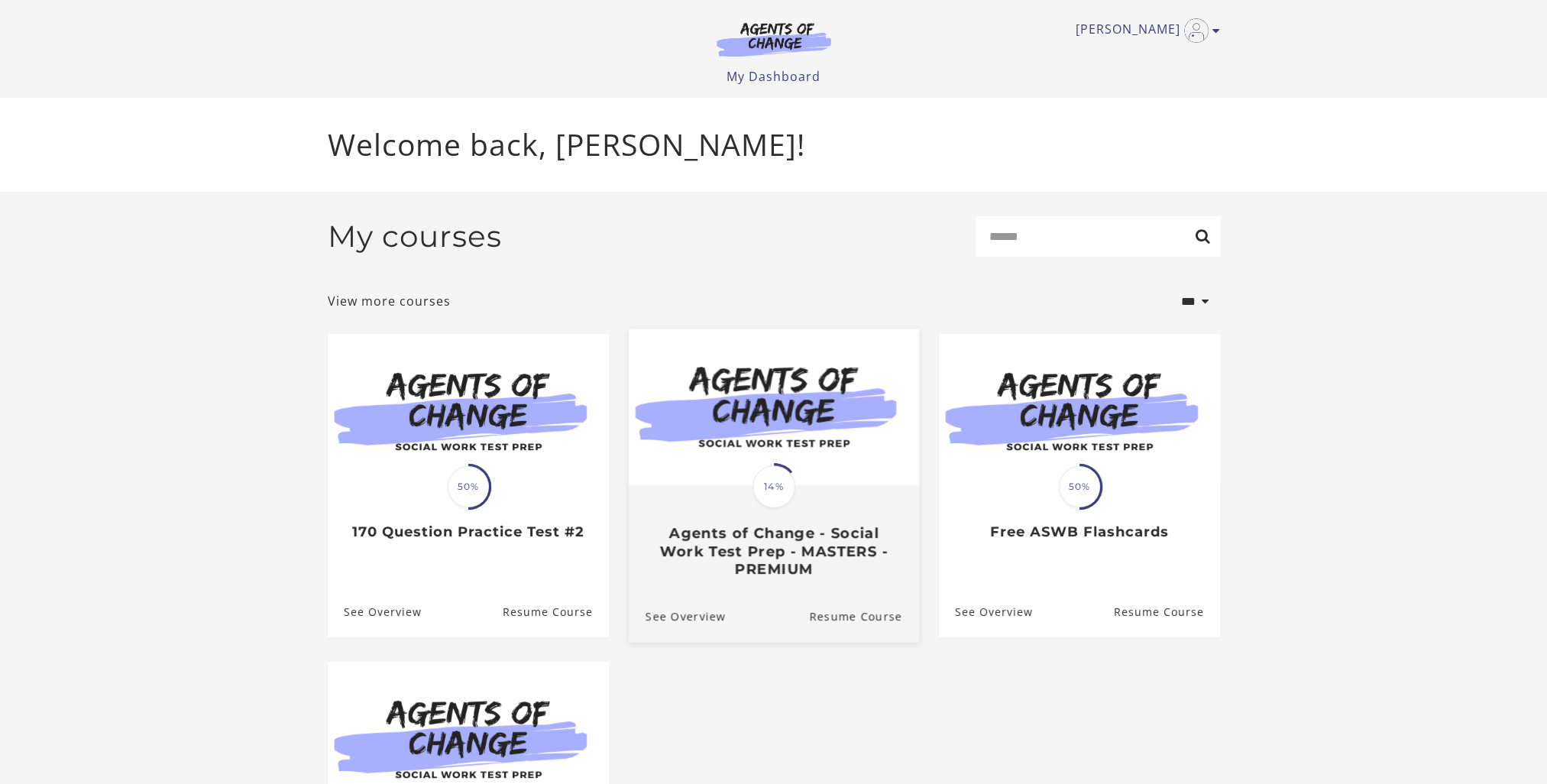
click at [734, 398] on img at bounding box center [773, 407] width 290 height 157
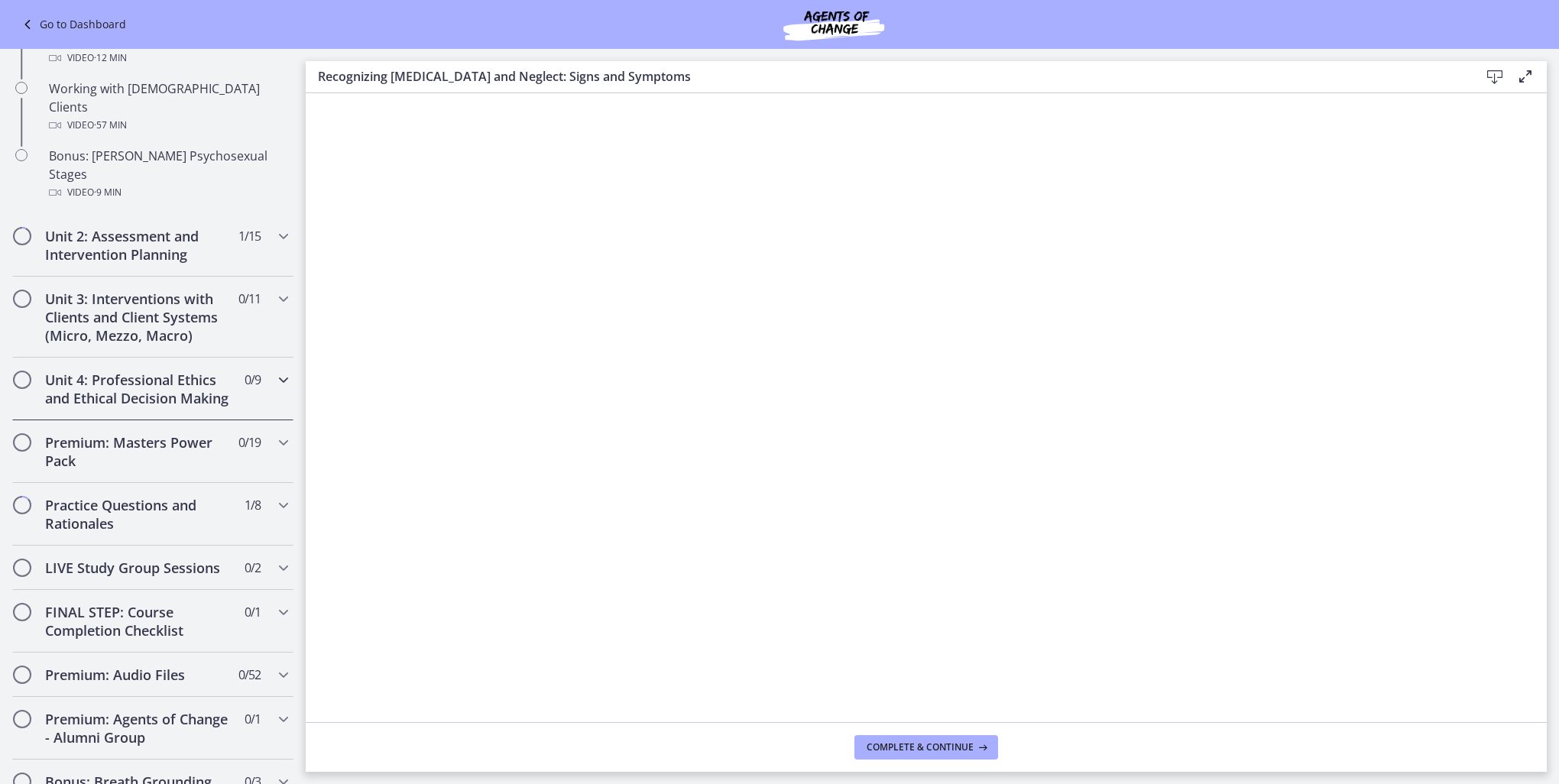
scroll to position [1251, 0]
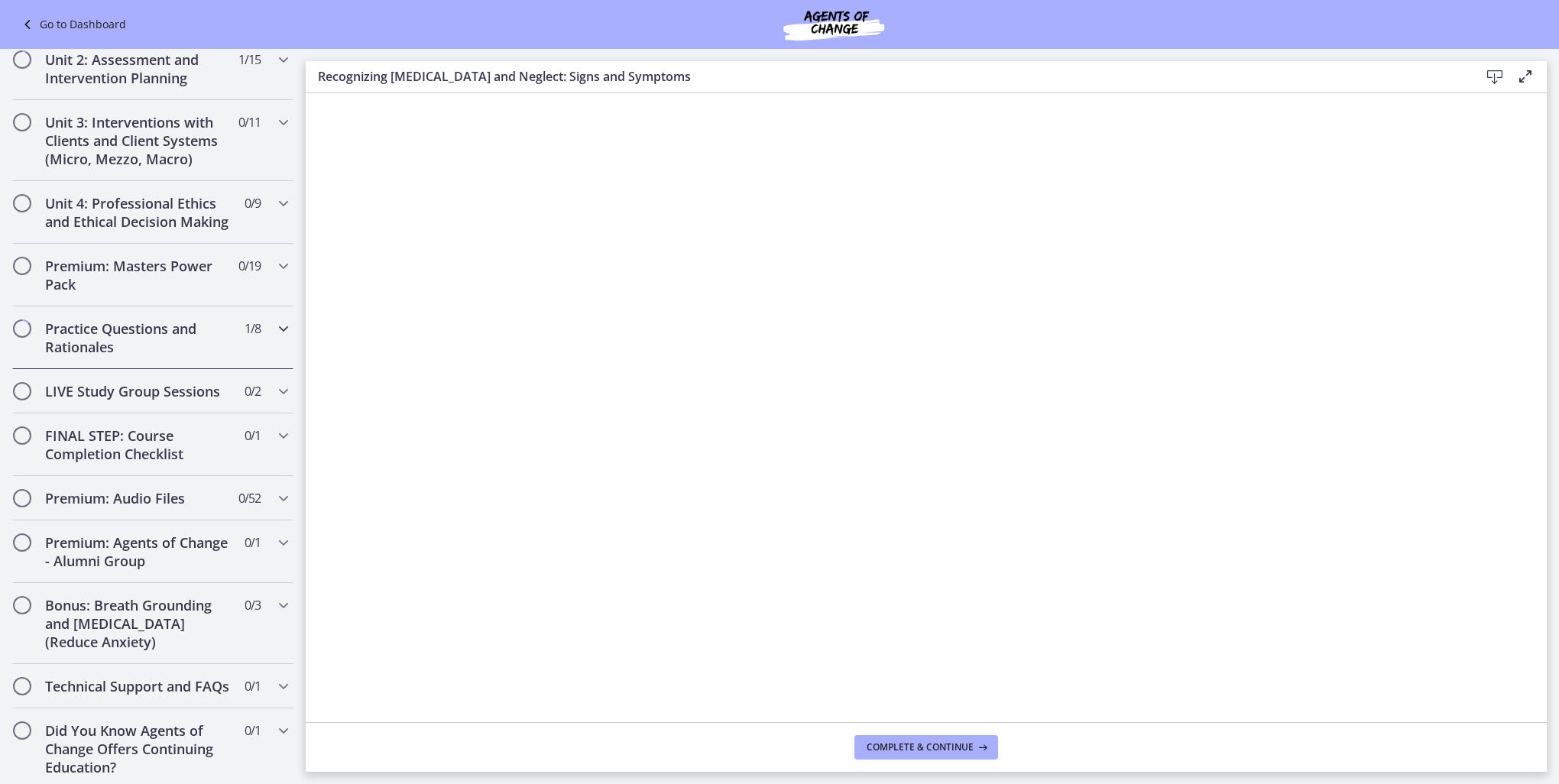
click at [113, 319] on h2 "Practice Questions and Rationales" at bounding box center [138, 337] width 186 height 36
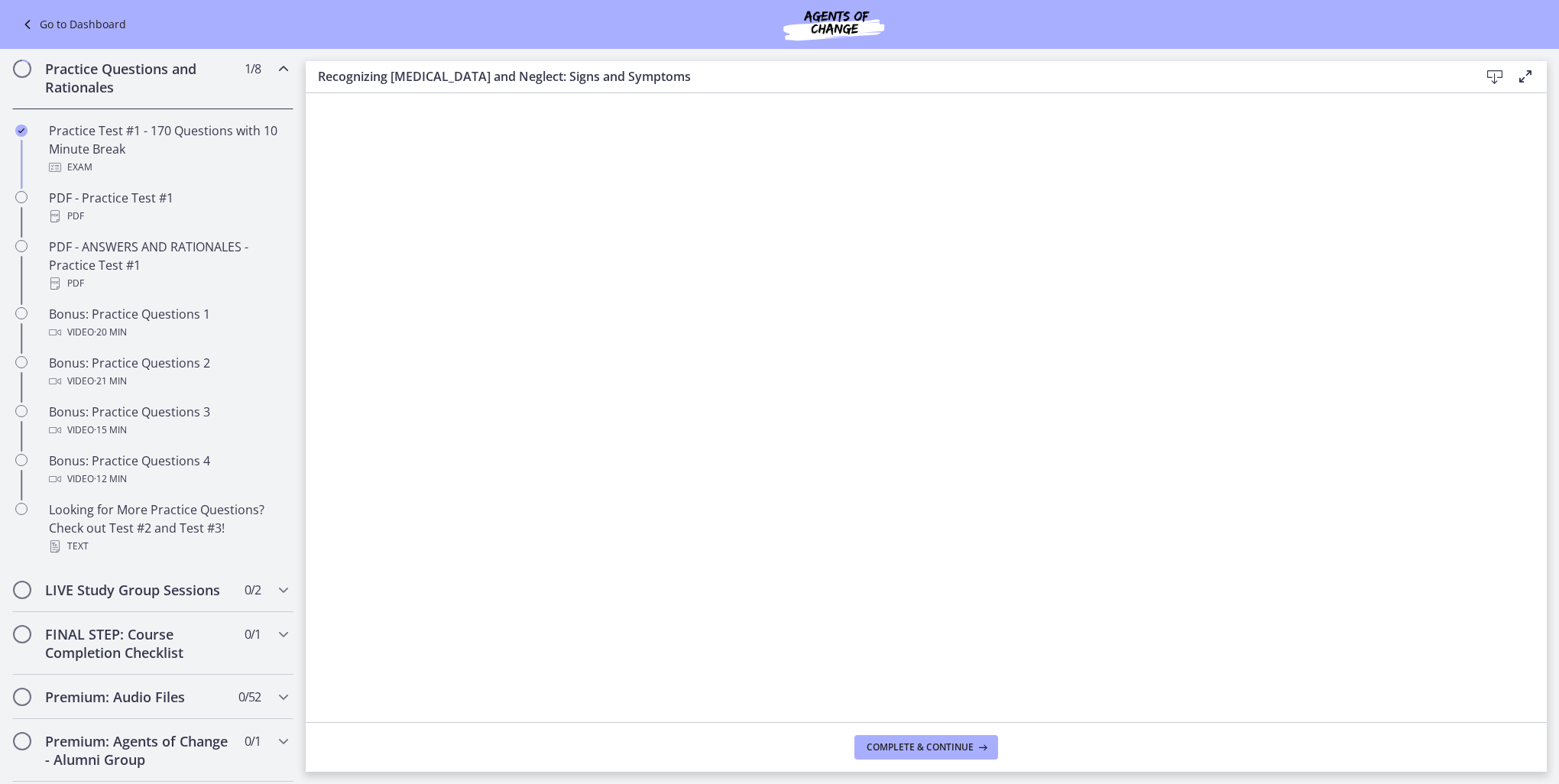
scroll to position [512, 0]
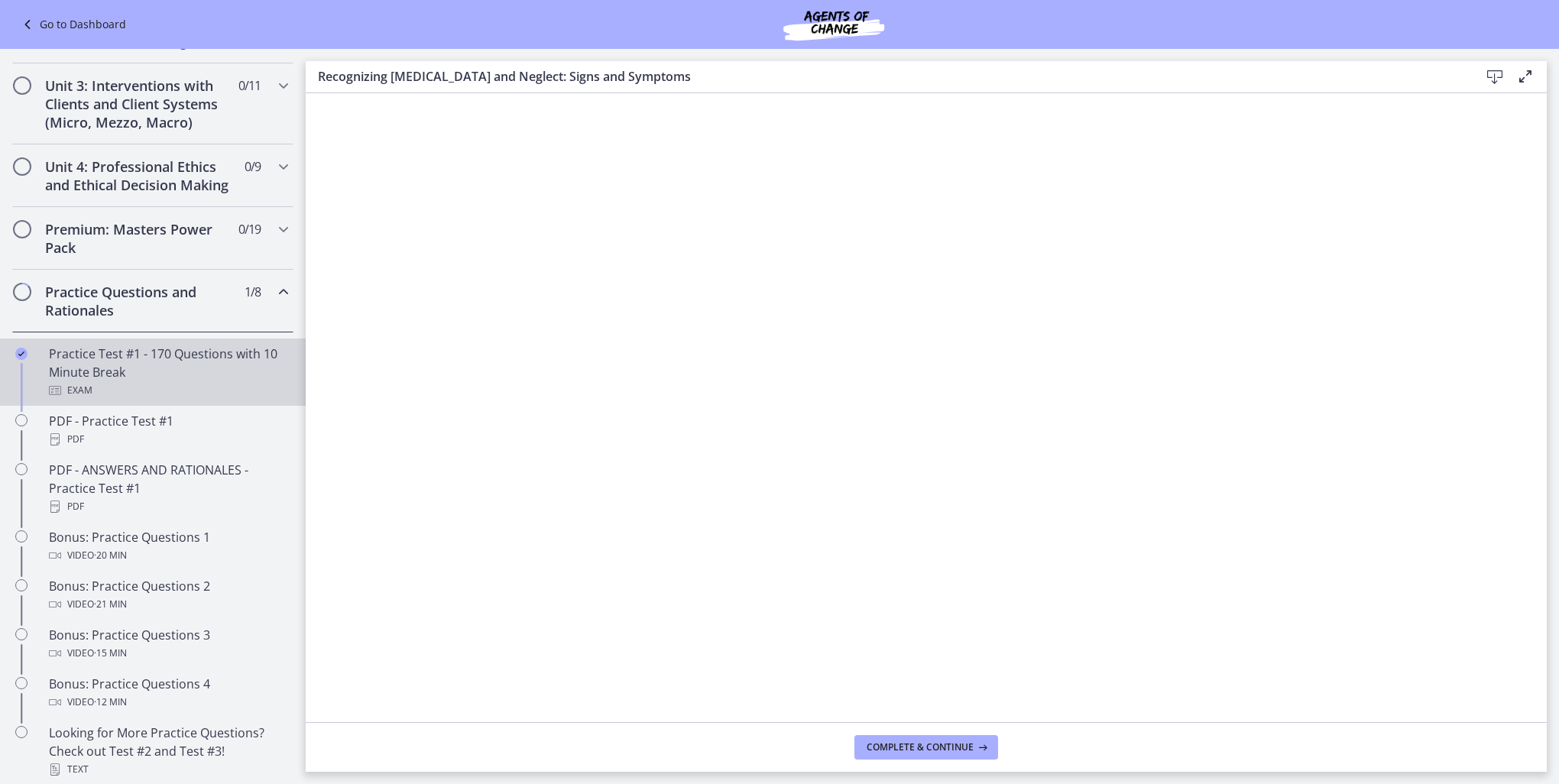
click at [211, 389] on div "Practice Test #1 - 170 Questions with 10 Minute Break Exam" at bounding box center [168, 372] width 239 height 55
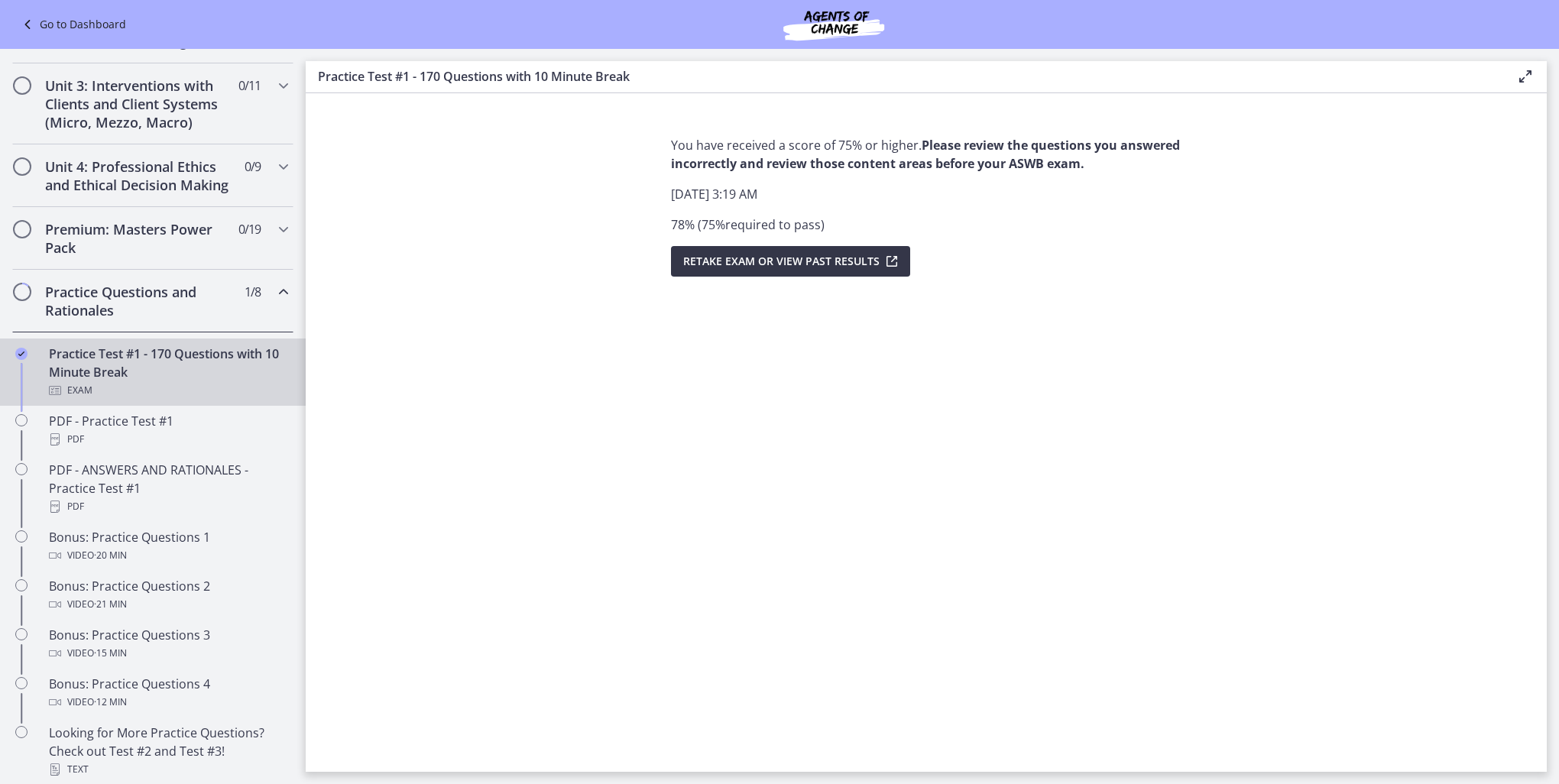
click at [846, 249] on button "Retake Exam OR View Past Results" at bounding box center [791, 261] width 240 height 30
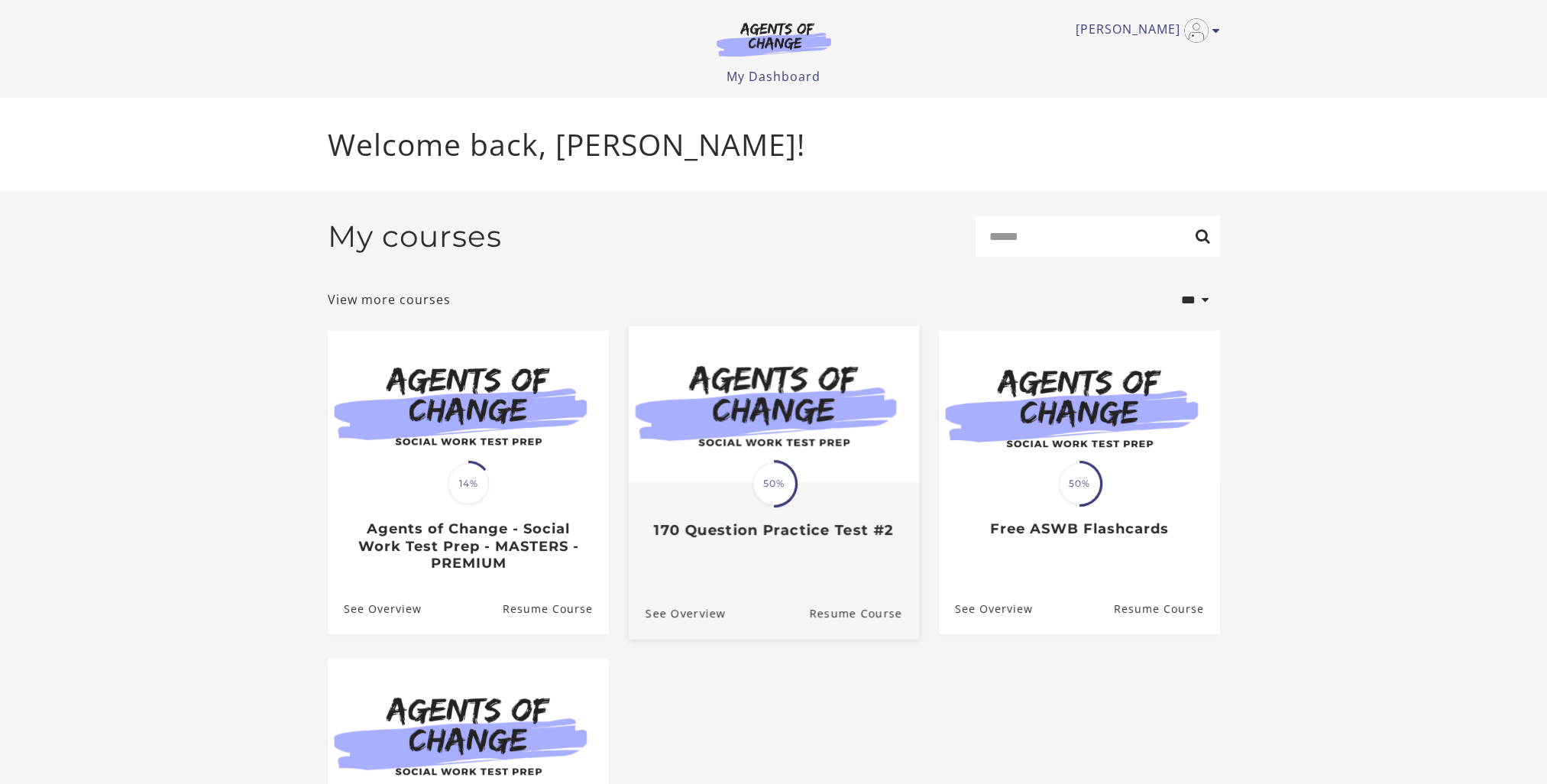
click at [801, 498] on div "Translation missing: en.liquid.partials.dashboard_course_card.progress_descript…" at bounding box center [773, 511] width 290 height 56
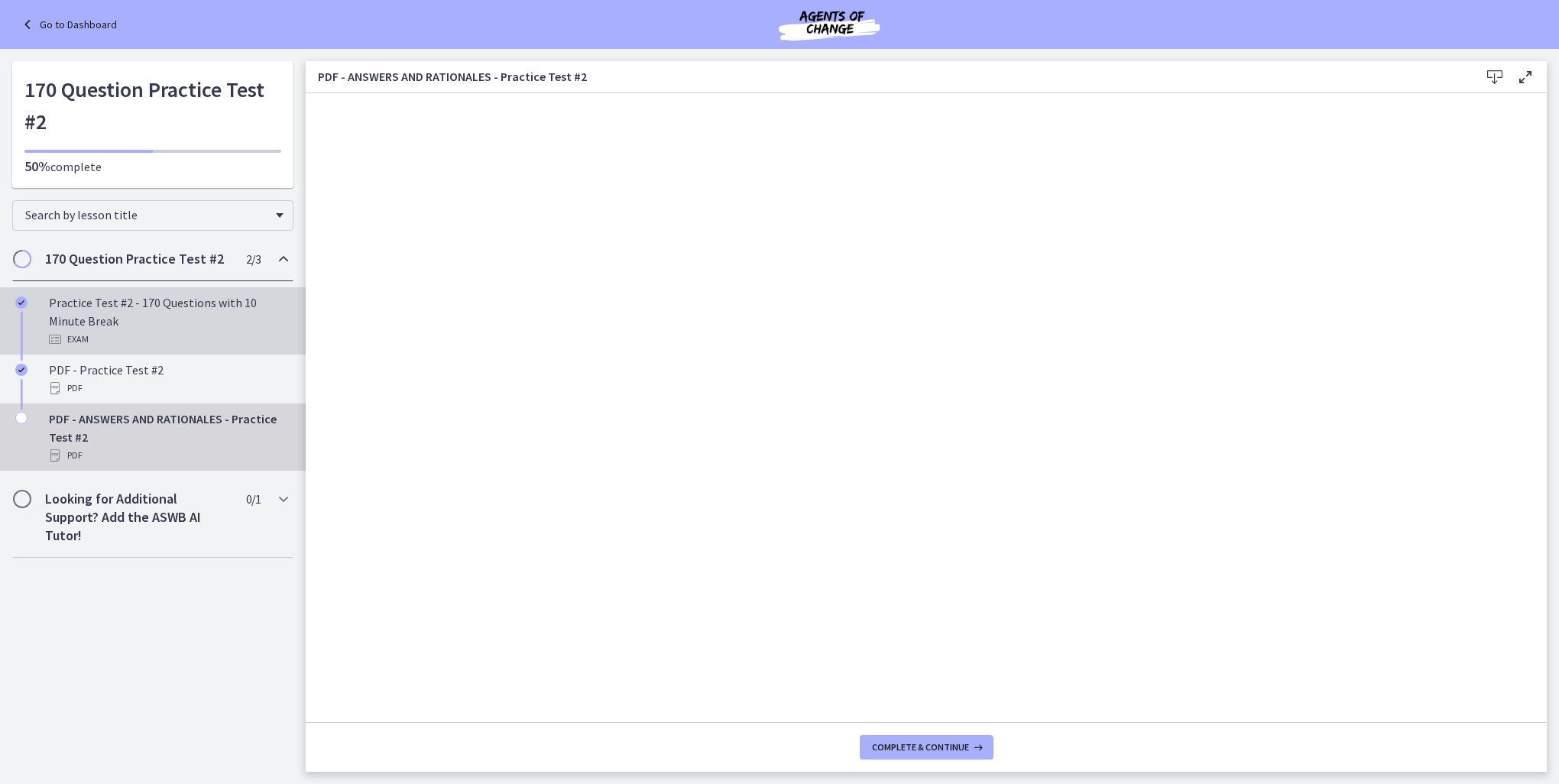
click at [142, 295] on div "Practice Test #2 - 170 Questions with 10 Minute Break Exam" at bounding box center [168, 321] width 239 height 55
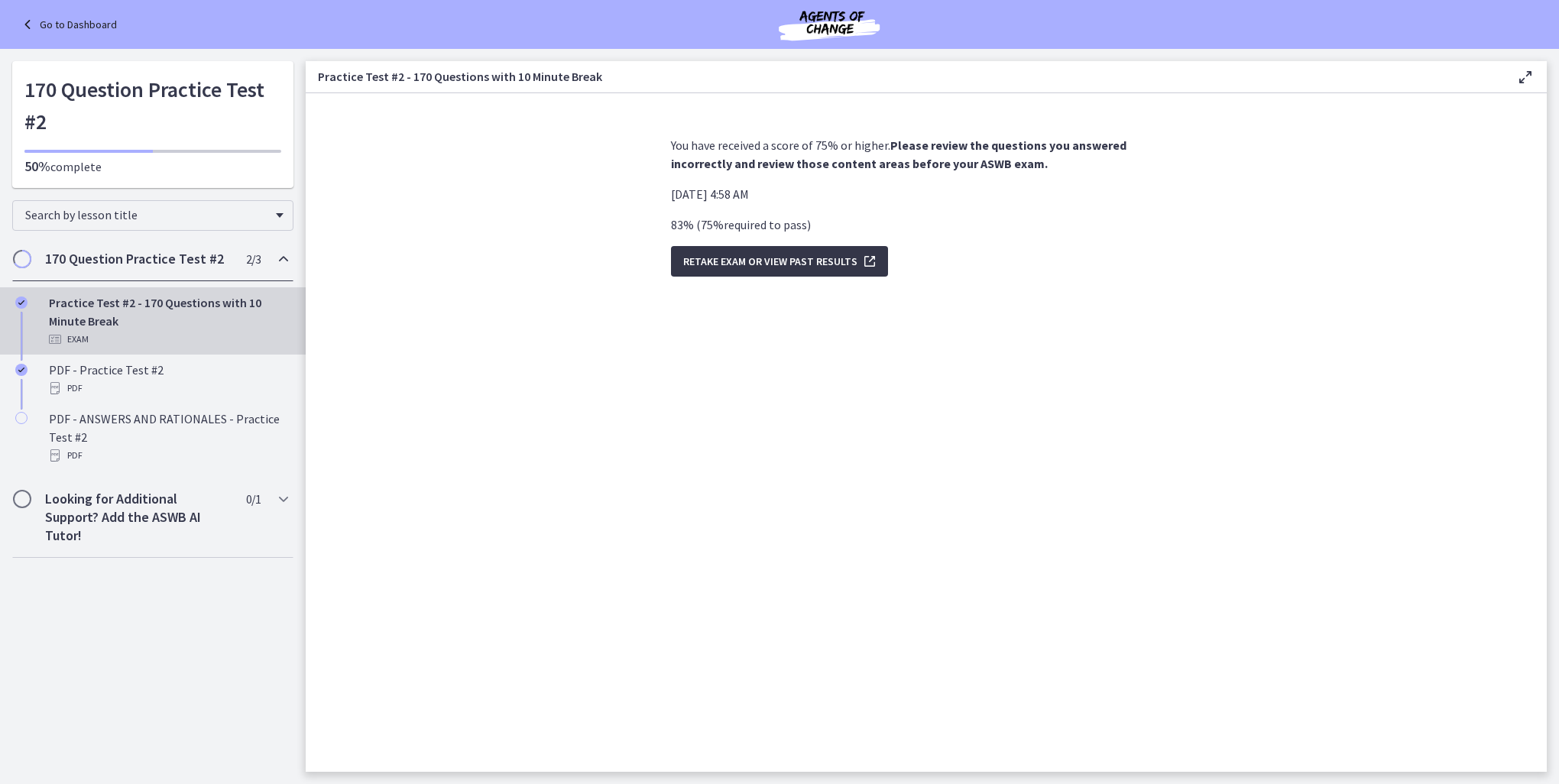
click at [760, 269] on span "Retake Exam OR View Past Results" at bounding box center [770, 261] width 174 height 19
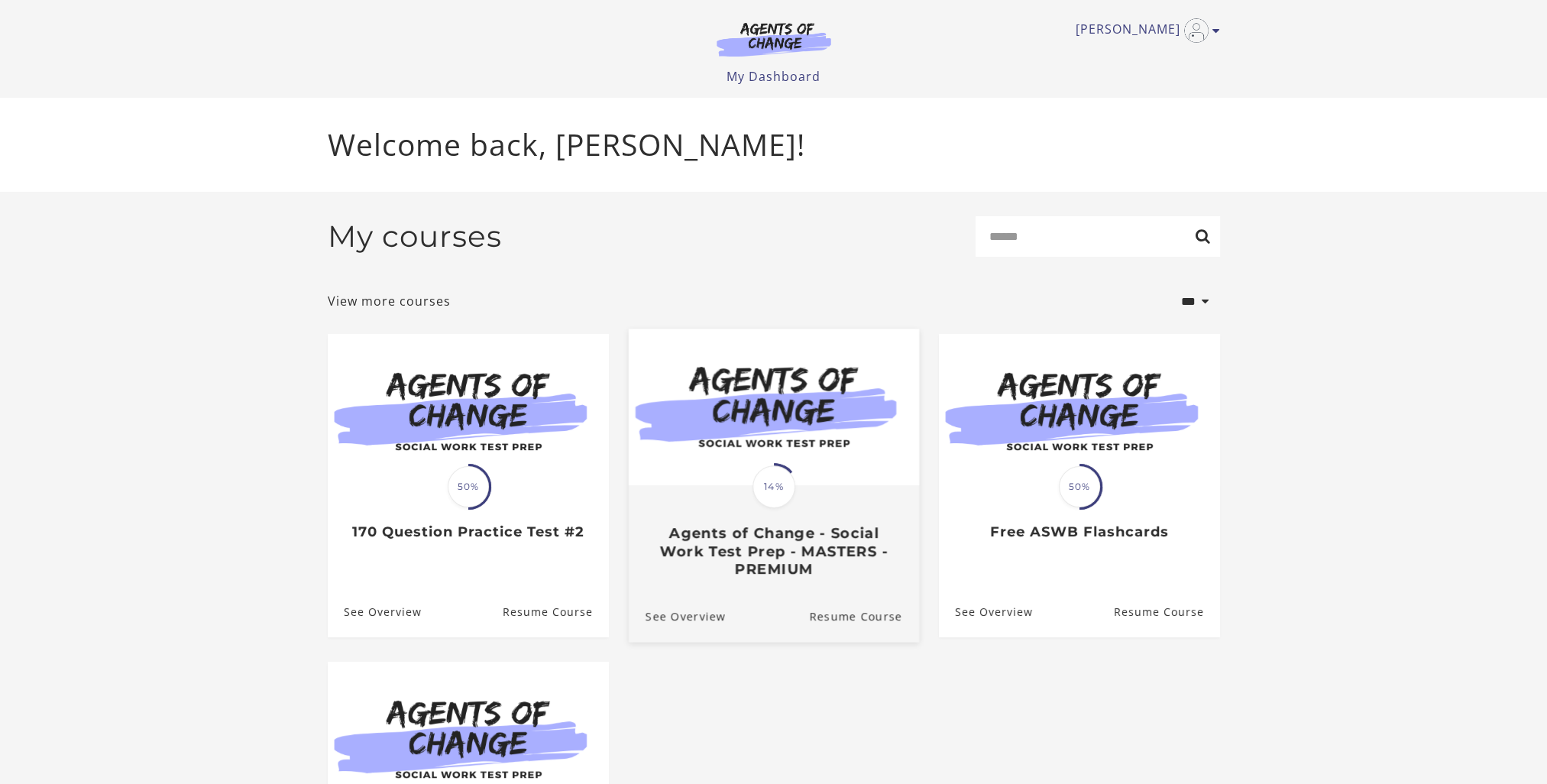
click at [751, 509] on div "Translation missing: en.liquid.partials.dashboard_course_card.progress_descript…" at bounding box center [774, 486] width 47 height 47
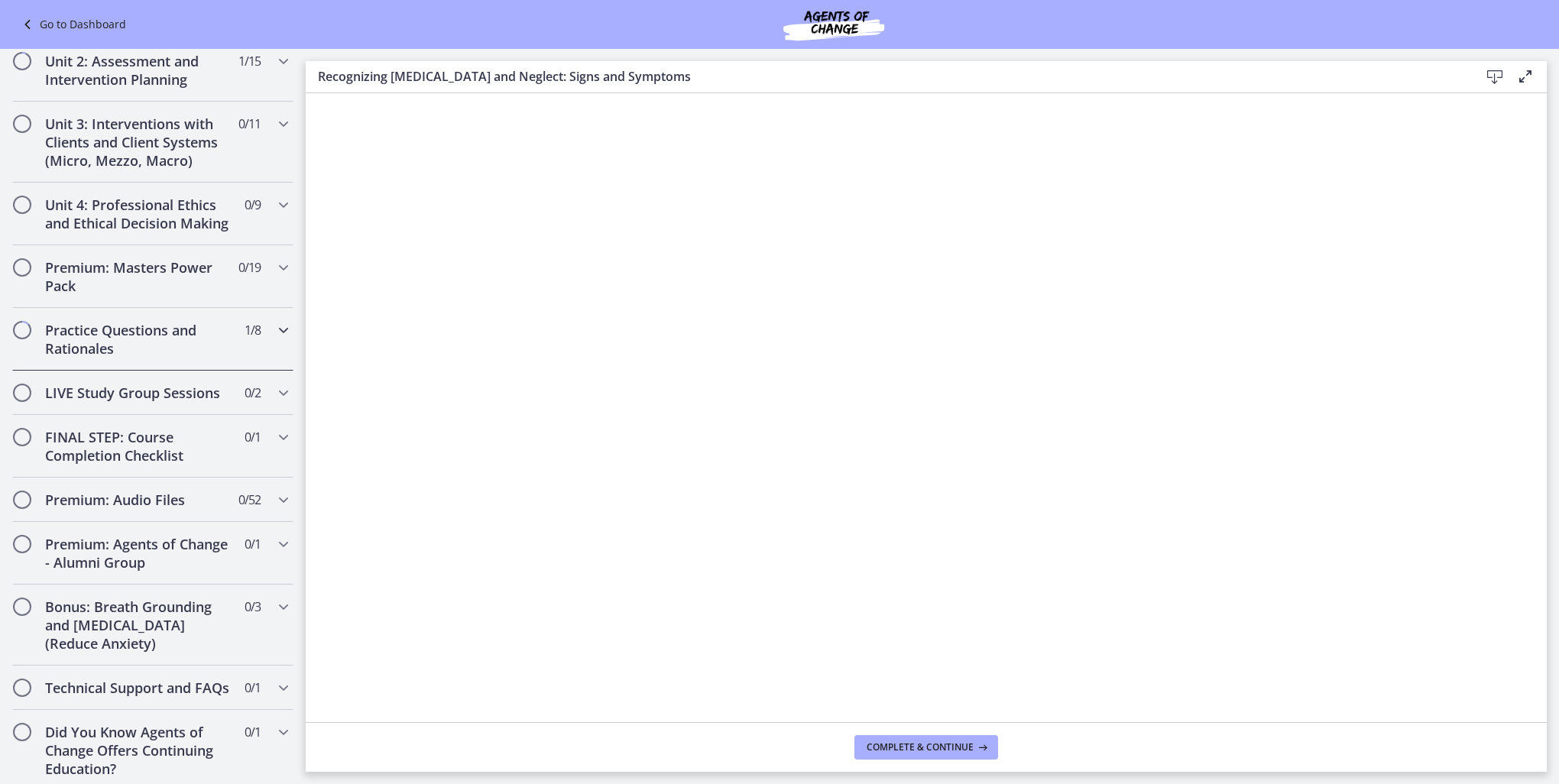
scroll to position [1251, 0]
click at [177, 319] on h2 "Practice Questions and Rationales" at bounding box center [138, 337] width 186 height 36
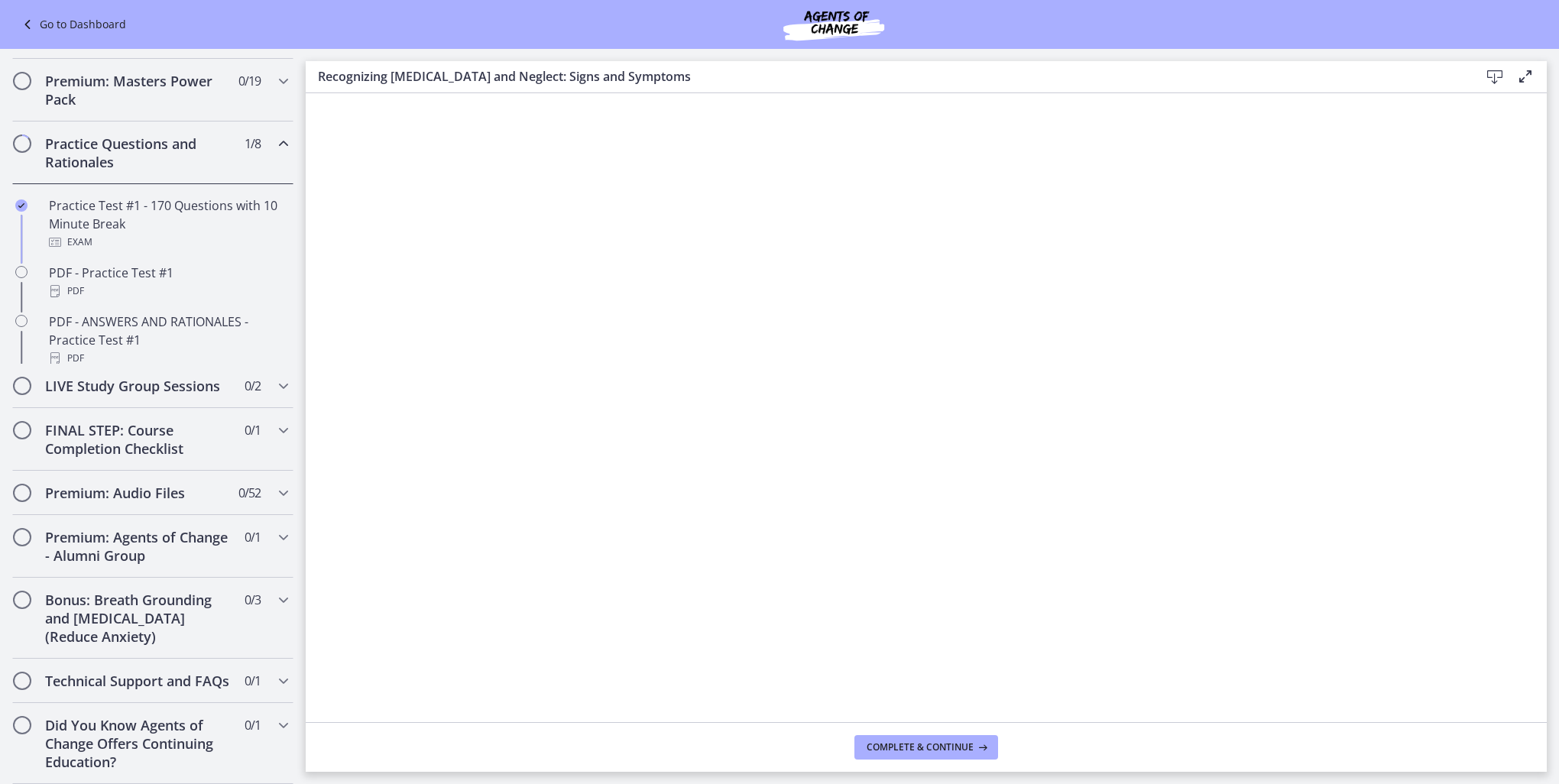
scroll to position [512, 0]
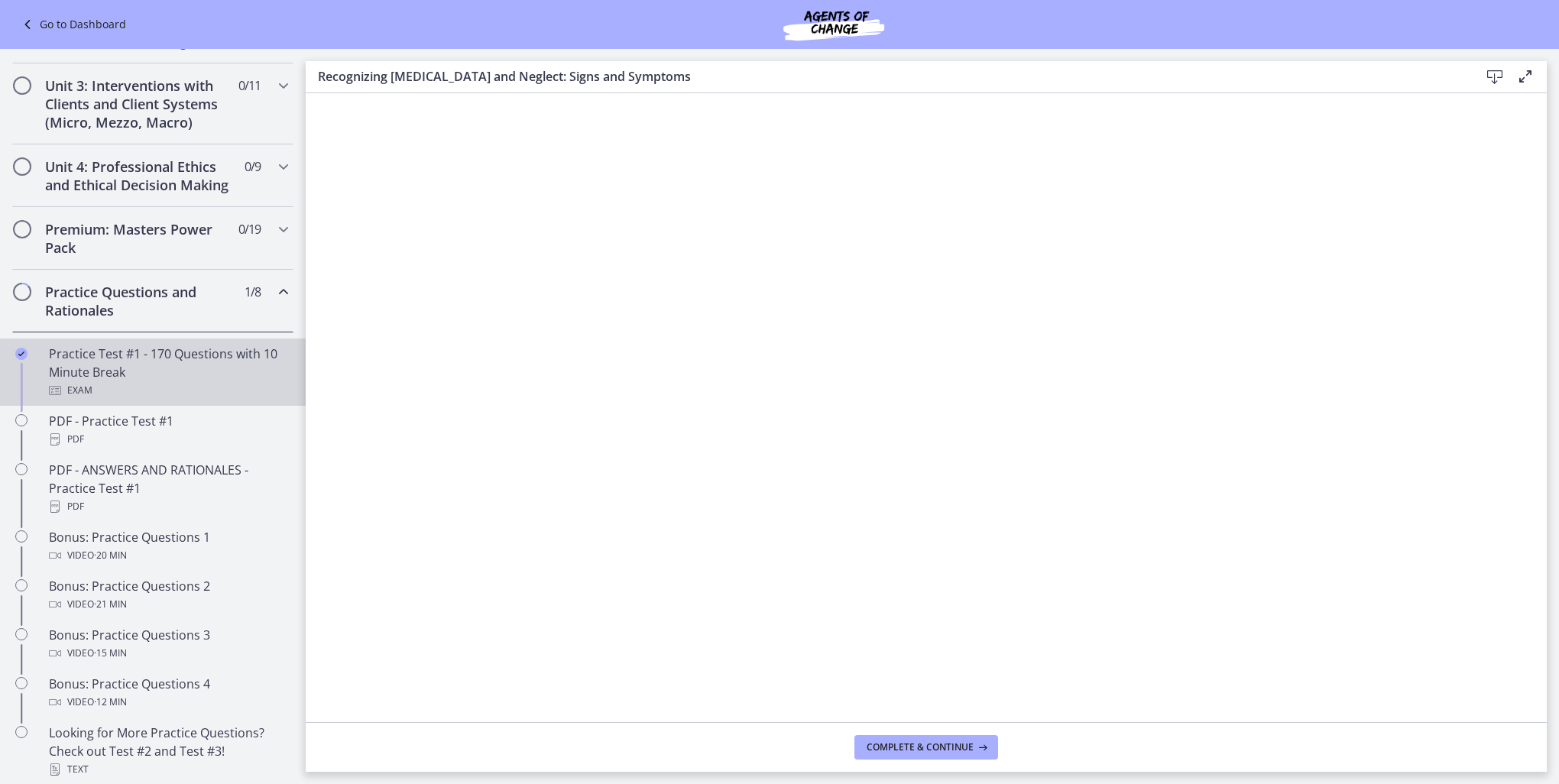
click at [146, 363] on div "Practice Test #1 - 170 Questions with 10 Minute Break Exam" at bounding box center [168, 372] width 239 height 55
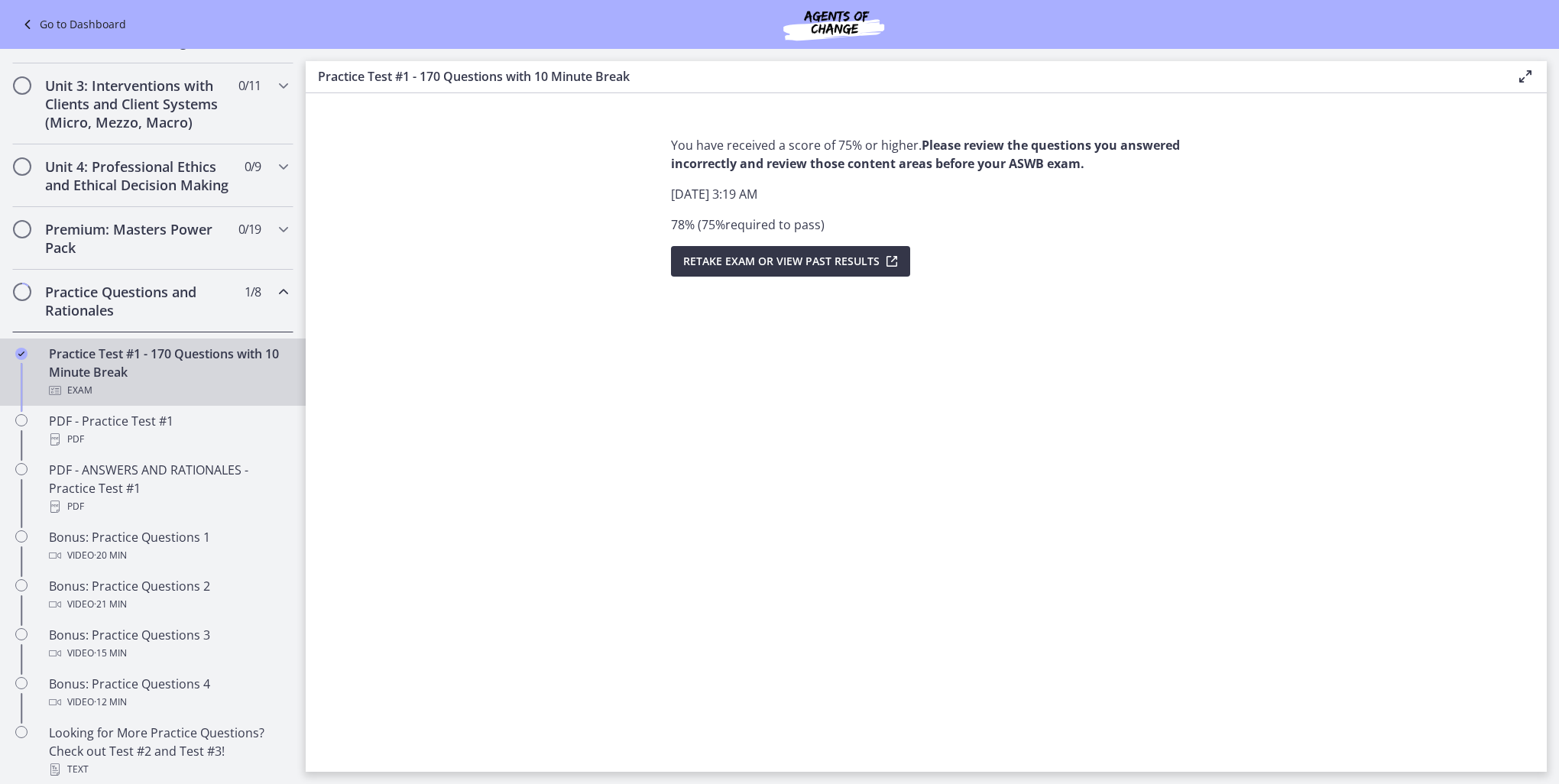
click at [773, 262] on span "Retake Exam OR View Past Results" at bounding box center [781, 261] width 196 height 19
